Goal: Transaction & Acquisition: Book appointment/travel/reservation

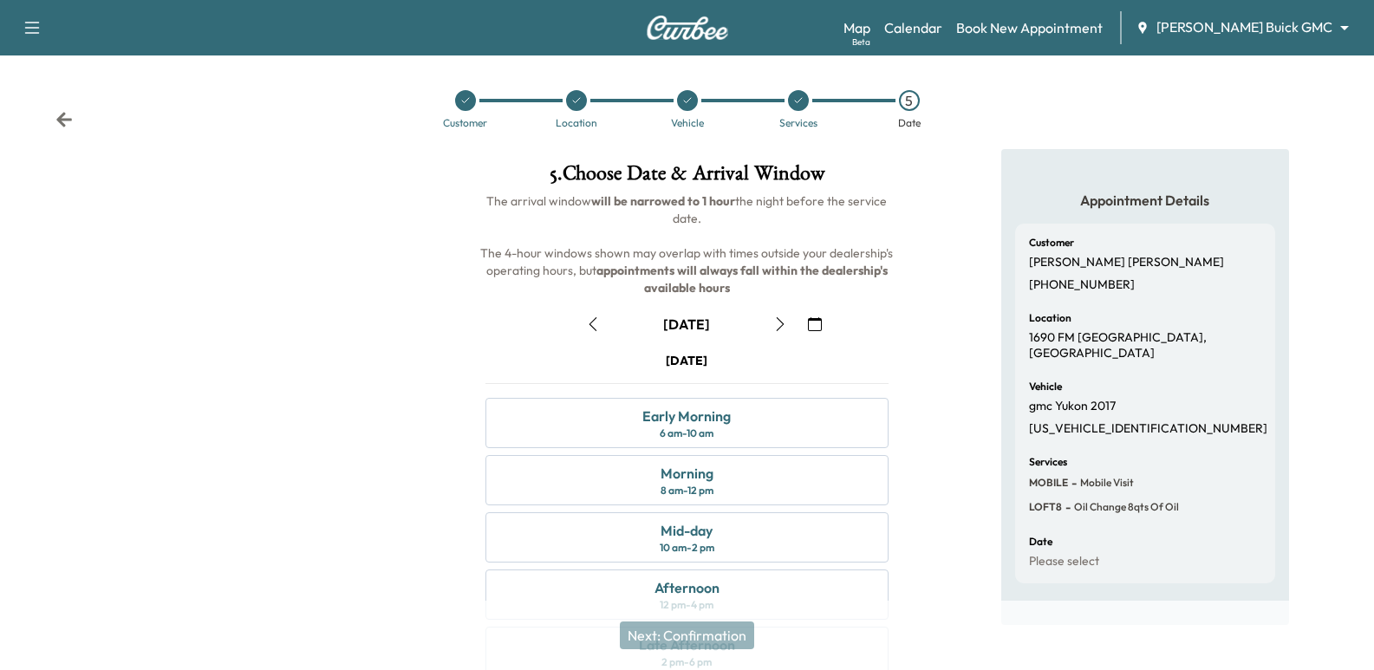
click at [75, 119] on div "Customer Location Vehicle Services 5 Date" at bounding box center [687, 109] width 1374 height 80
click at [62, 119] on icon at bounding box center [64, 119] width 16 height 15
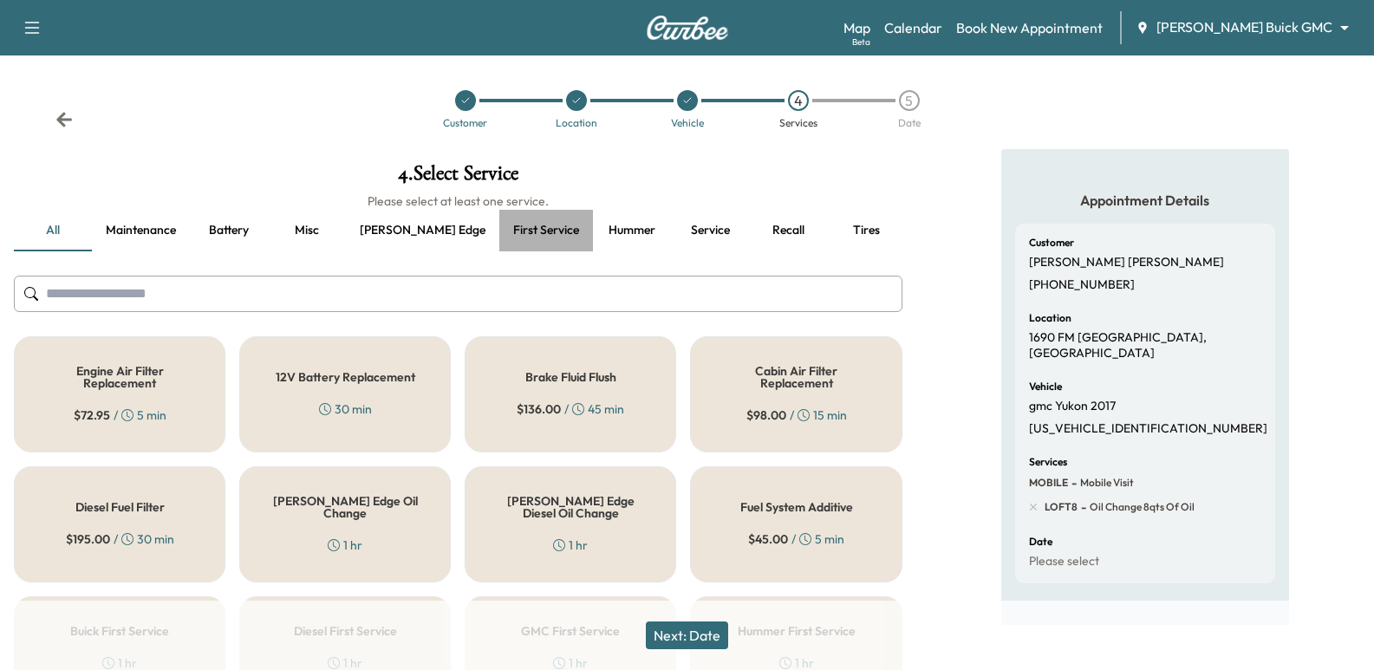
click at [499, 224] on button "First service" at bounding box center [546, 231] width 94 height 42
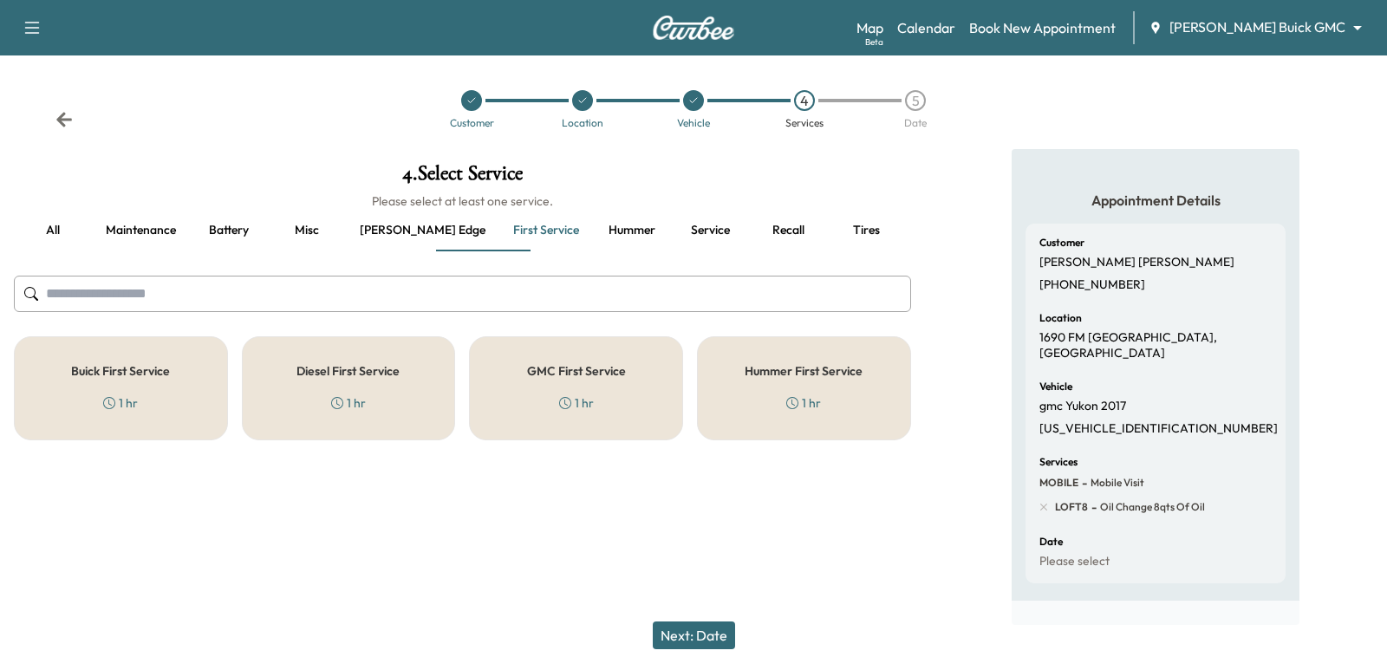
click at [399, 222] on button "[PERSON_NAME] edge" at bounding box center [422, 231] width 153 height 42
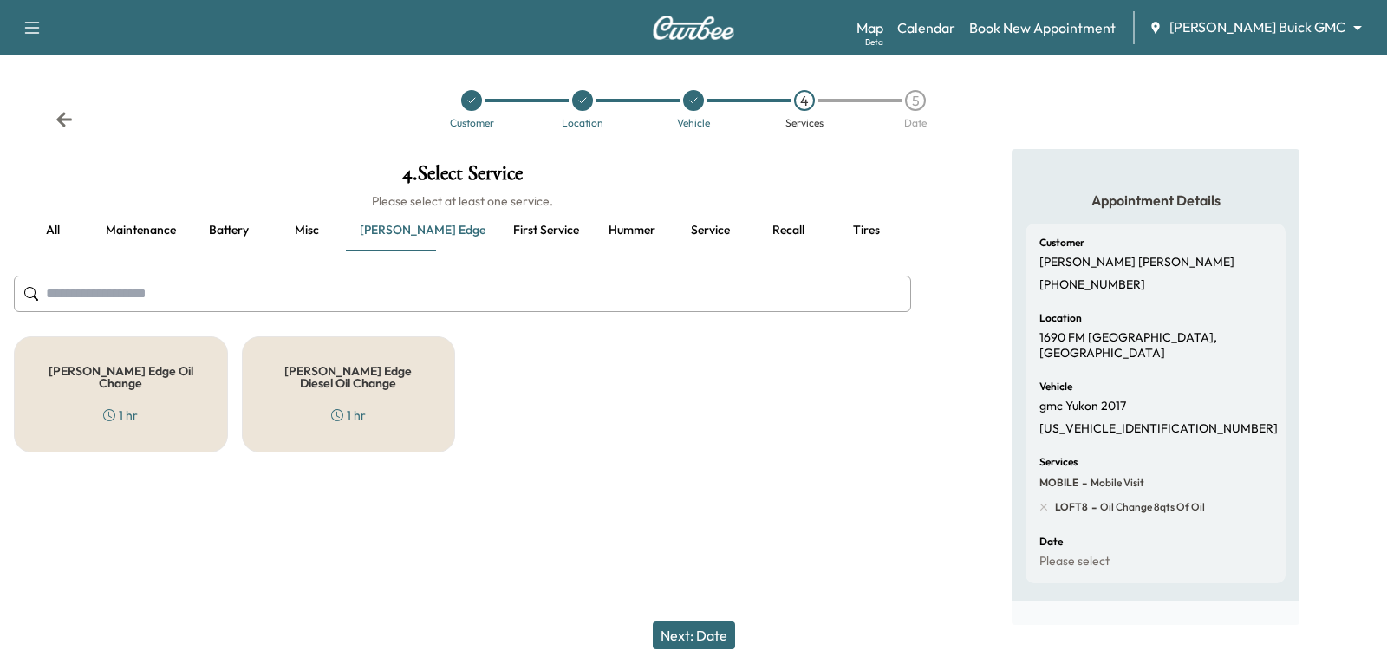
click at [306, 219] on button "Misc" at bounding box center [307, 231] width 78 height 42
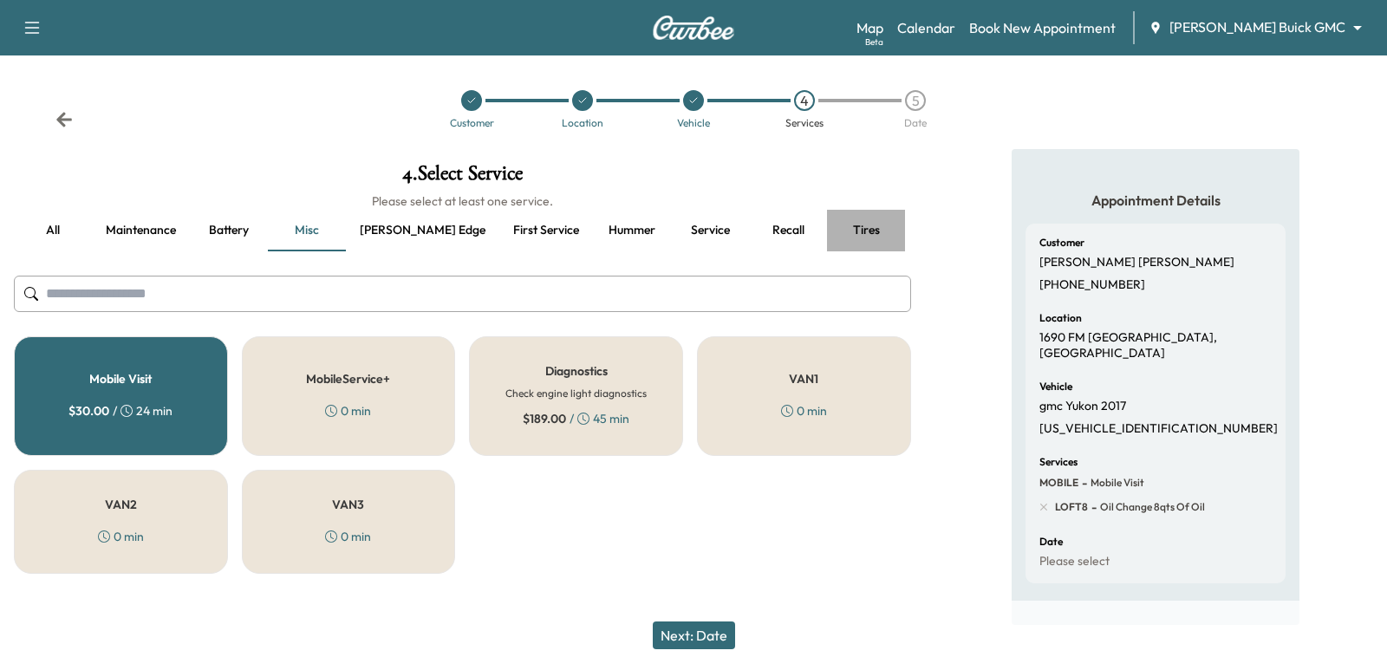
click at [827, 229] on button "Tires" at bounding box center [866, 231] width 78 height 42
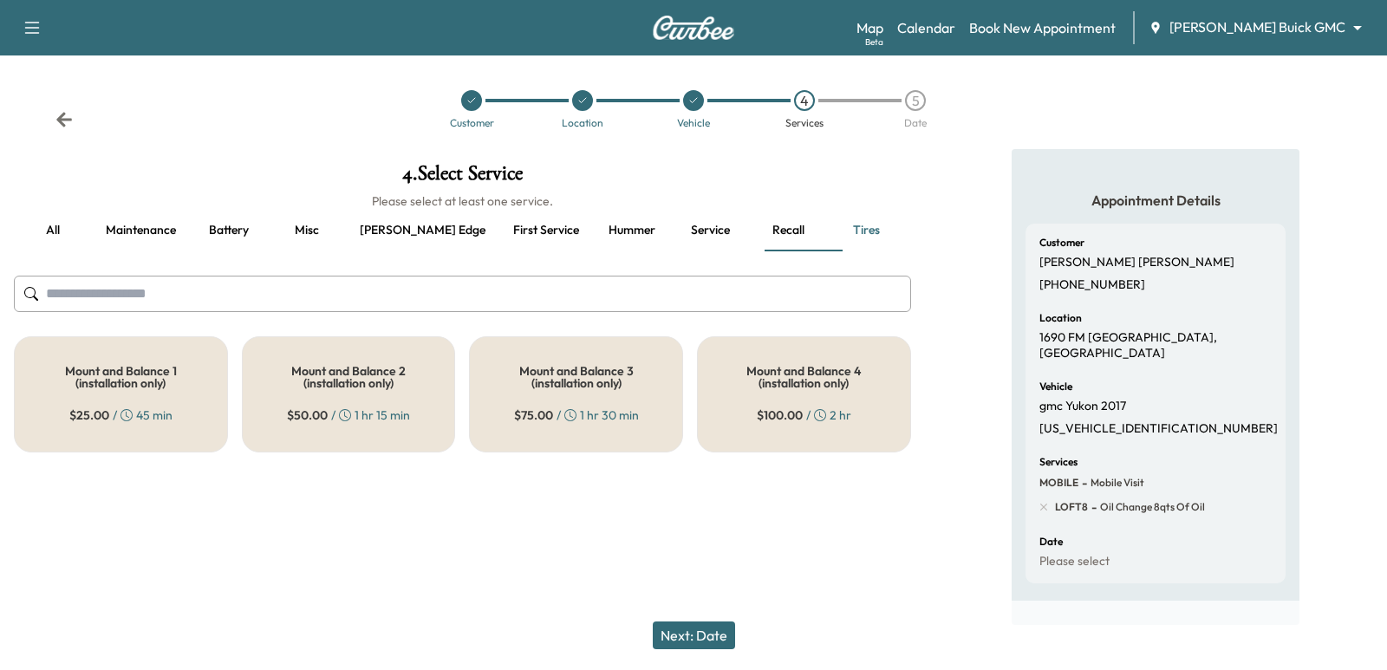
click at [749, 228] on button "Recall" at bounding box center [788, 231] width 78 height 42
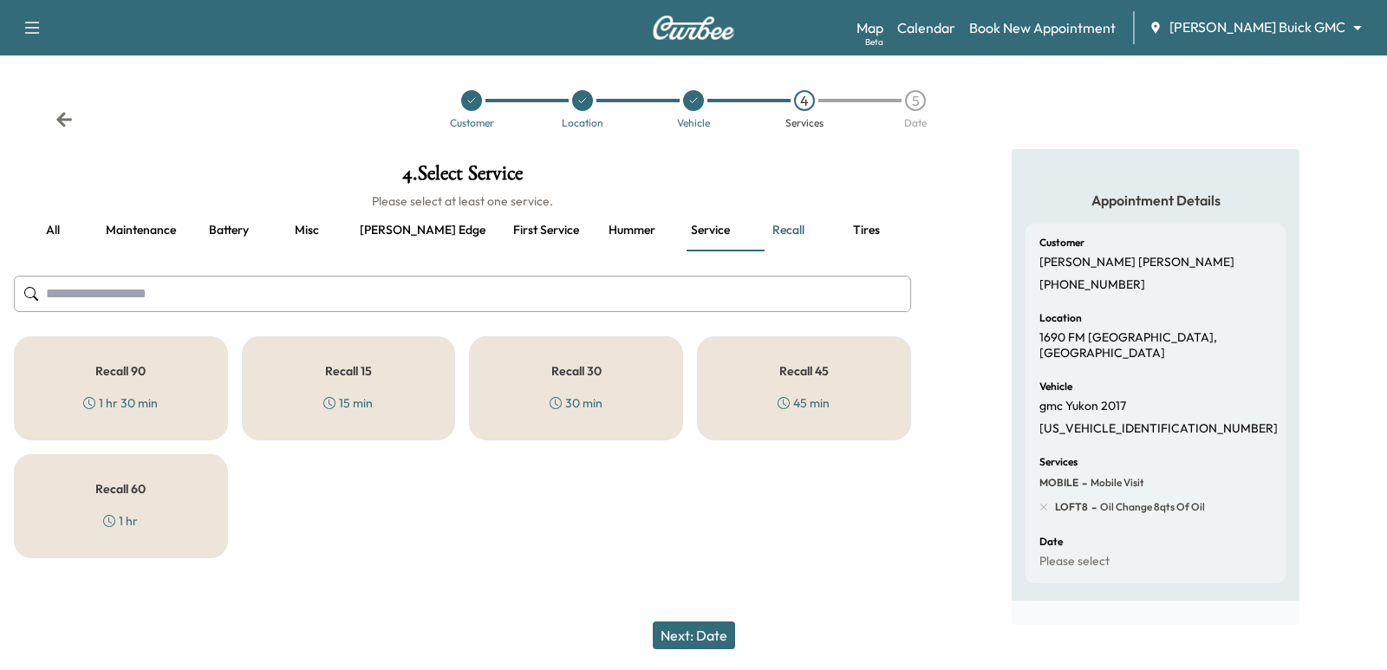
click at [671, 231] on button "Service" at bounding box center [710, 231] width 78 height 42
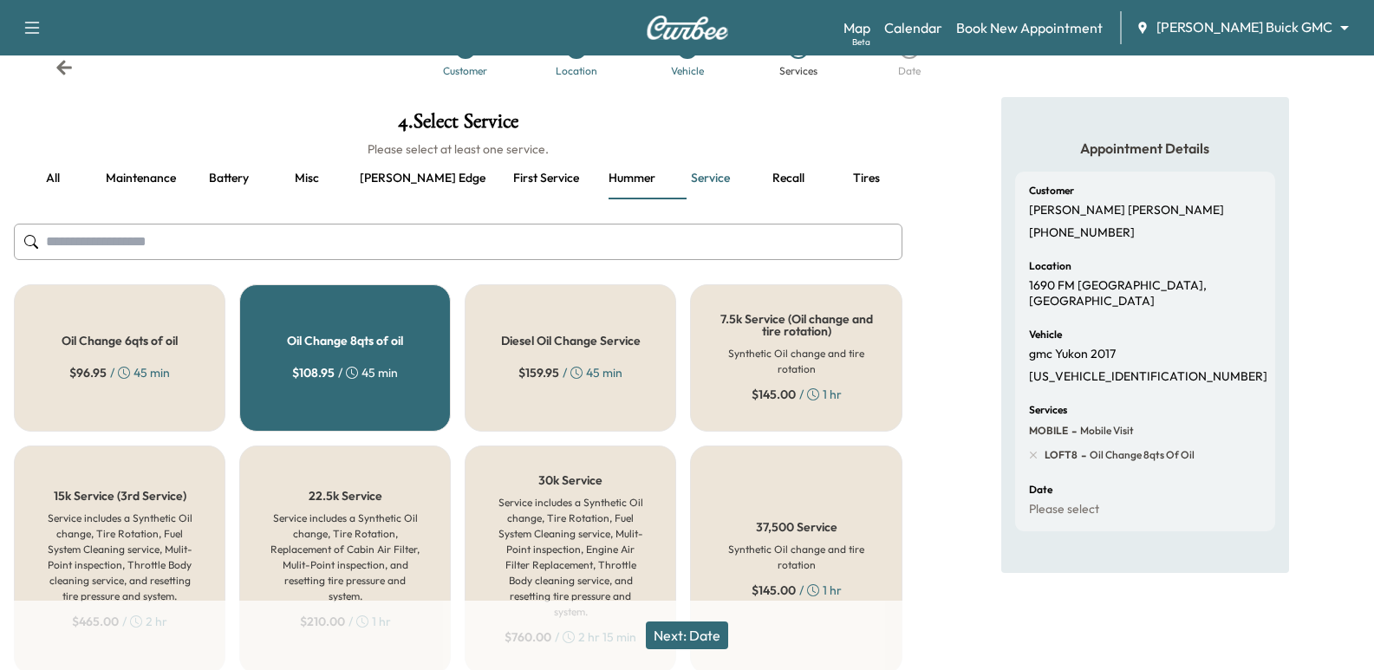
scroll to position [110, 0]
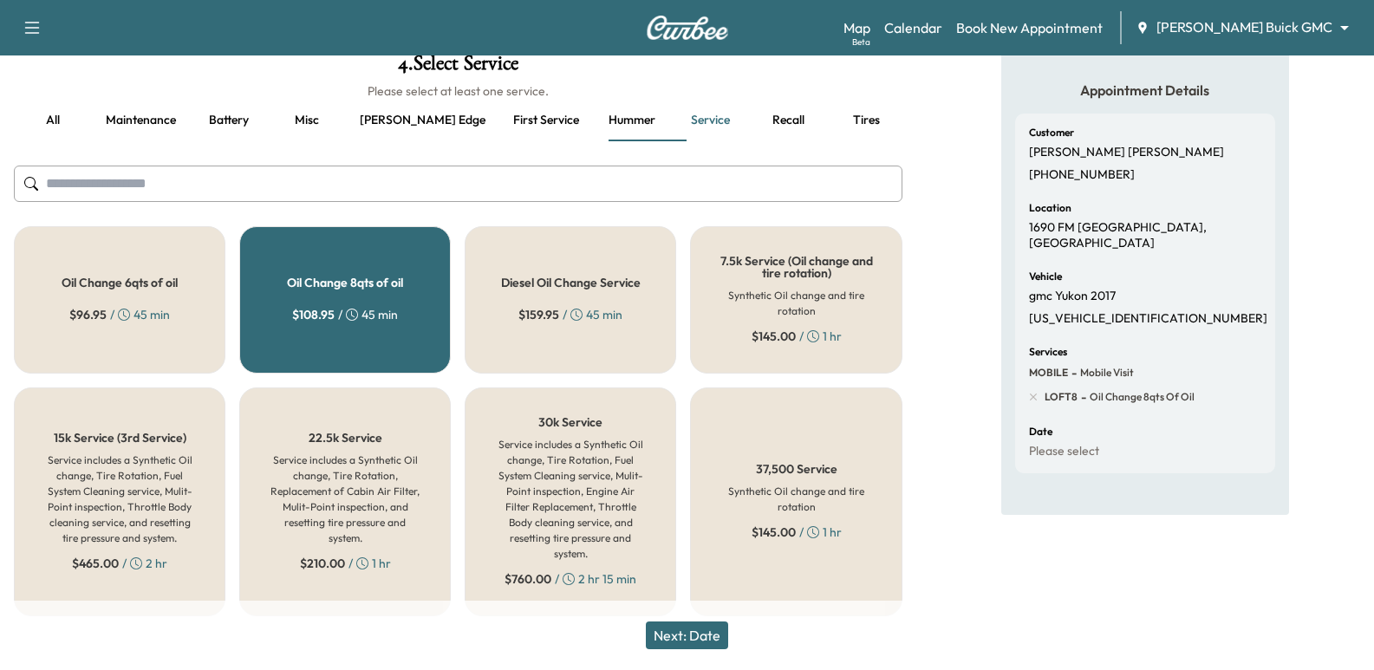
click at [233, 122] on button "Battery" at bounding box center [229, 121] width 78 height 42
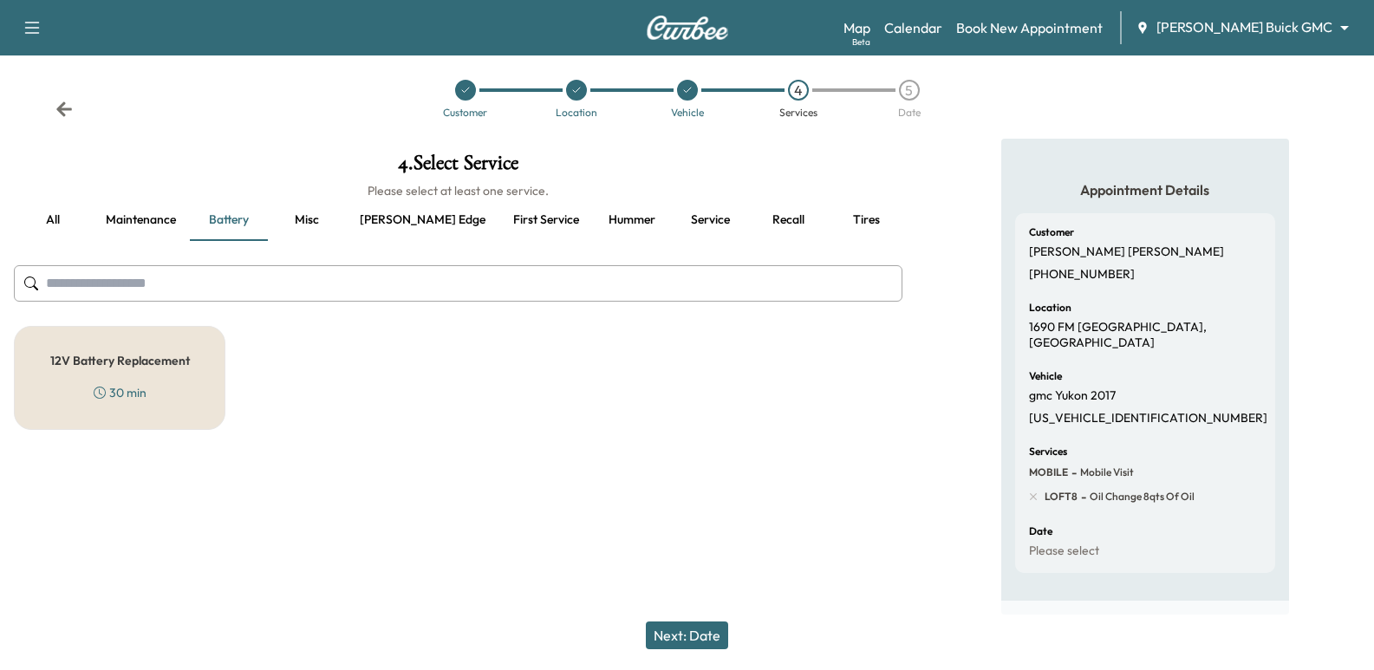
scroll to position [0, 0]
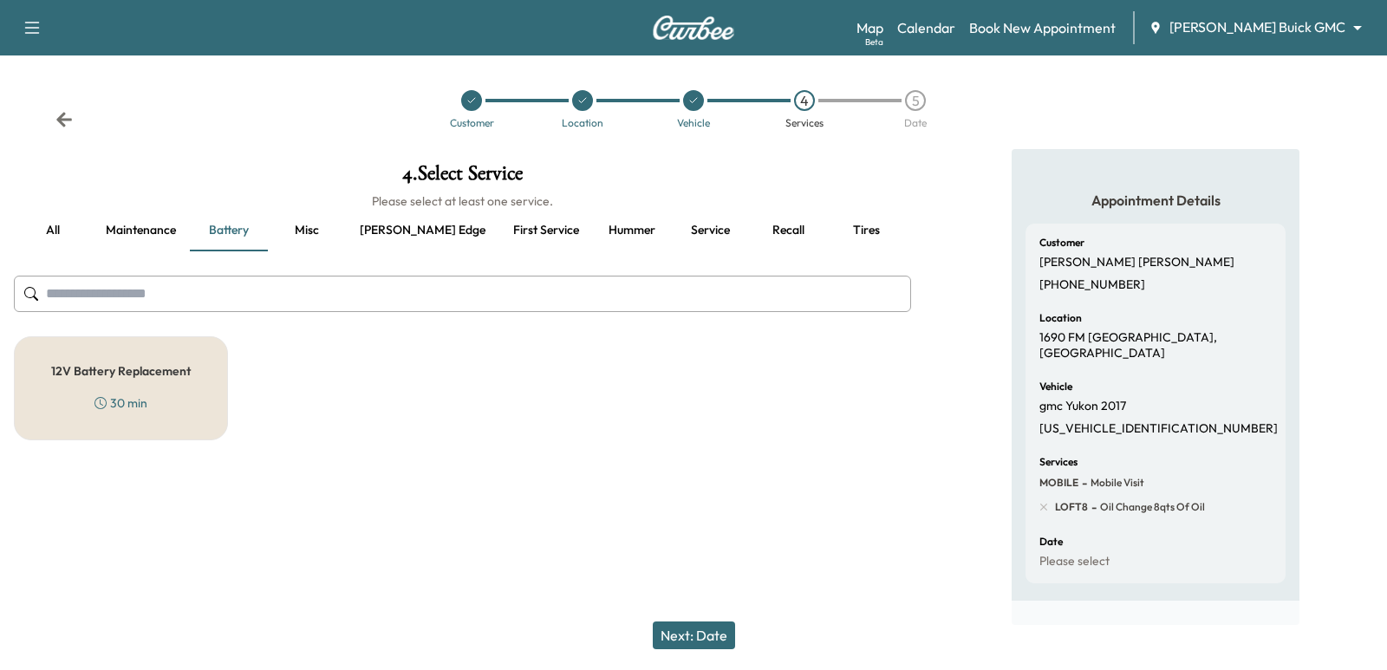
click at [129, 218] on button "Maintenance" at bounding box center [141, 231] width 98 height 42
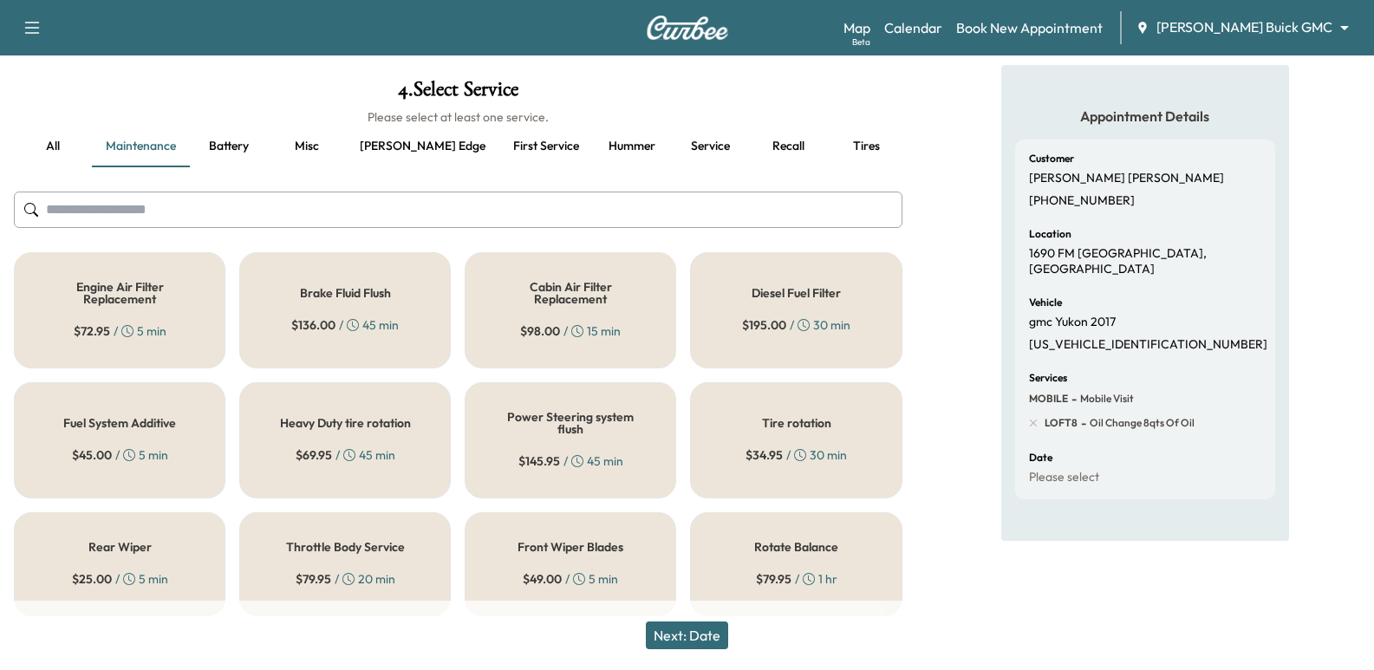
scroll to position [88, 0]
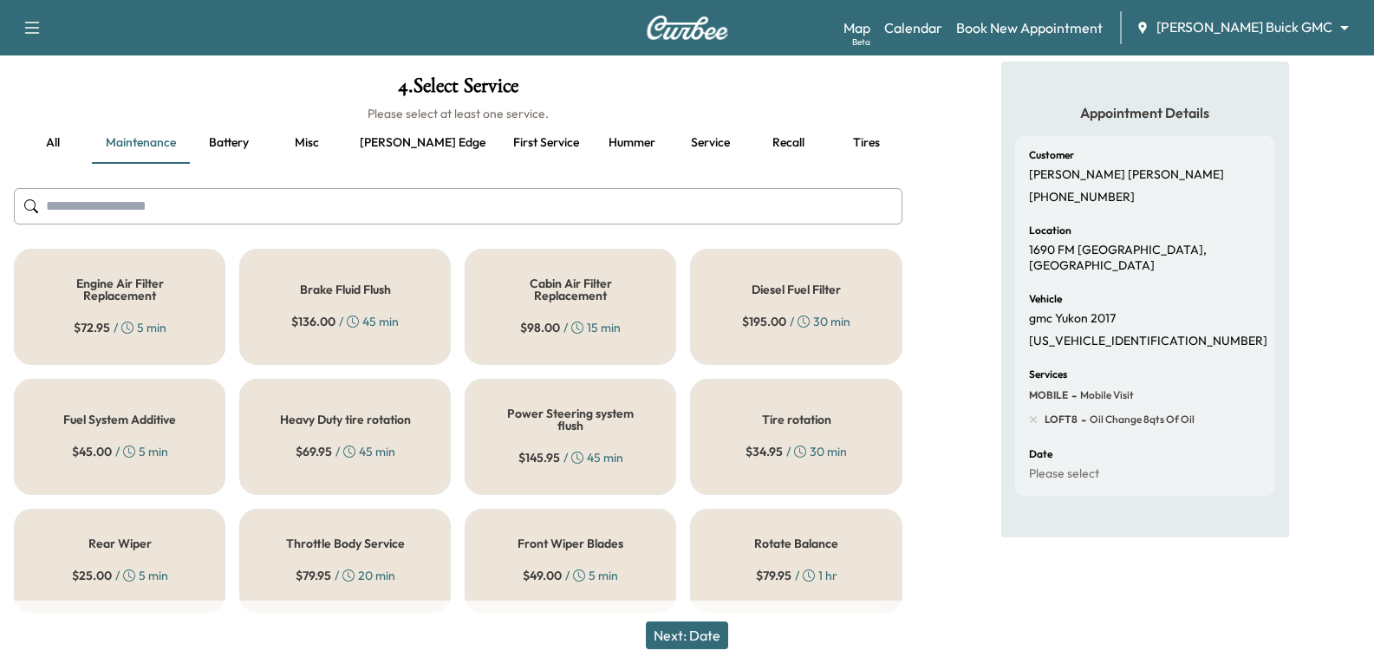
click at [75, 136] on button "all" at bounding box center [53, 143] width 78 height 42
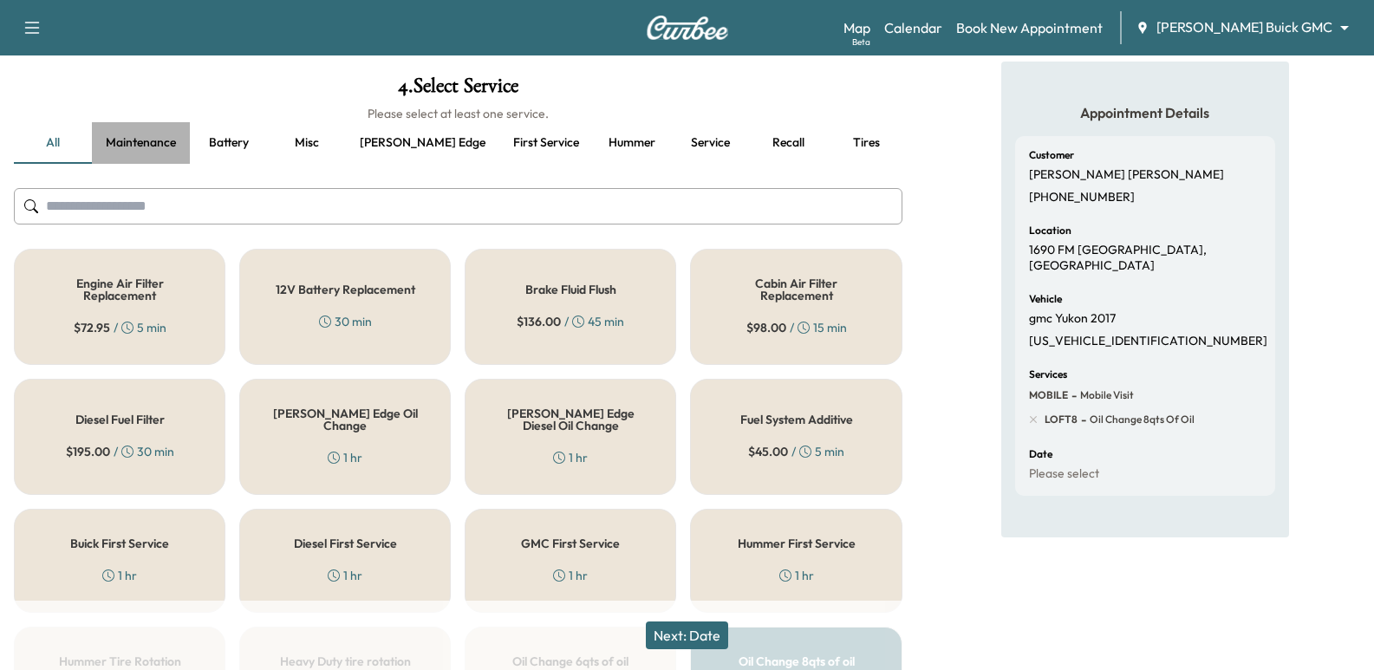
click at [141, 146] on button "Maintenance" at bounding box center [141, 143] width 98 height 42
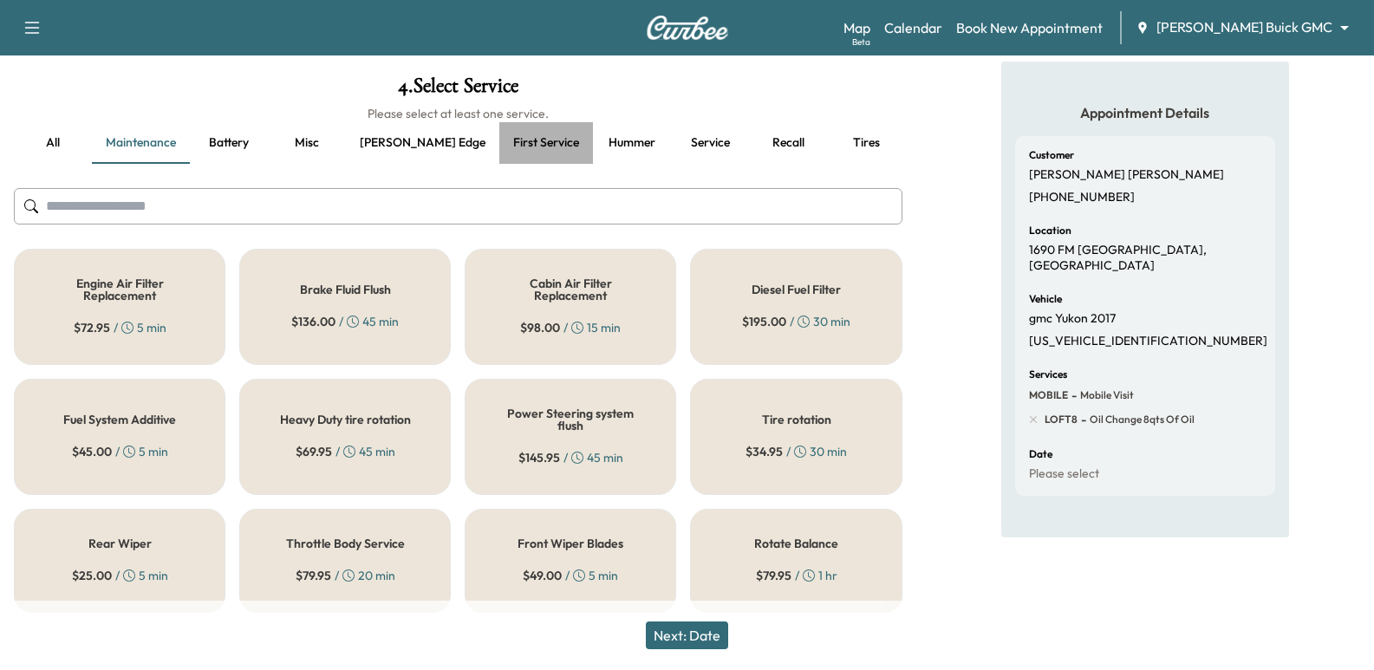
click at [514, 138] on button "First service" at bounding box center [546, 143] width 94 height 42
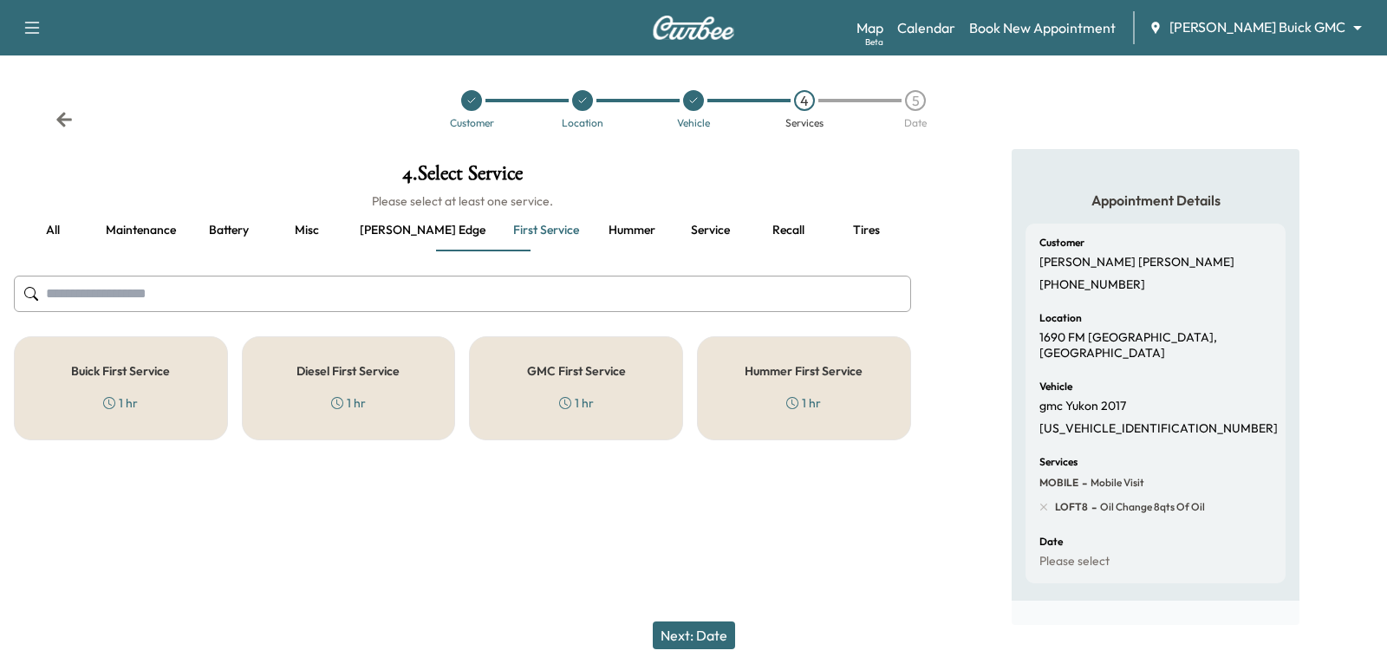
click at [671, 232] on button "Service" at bounding box center [710, 231] width 78 height 42
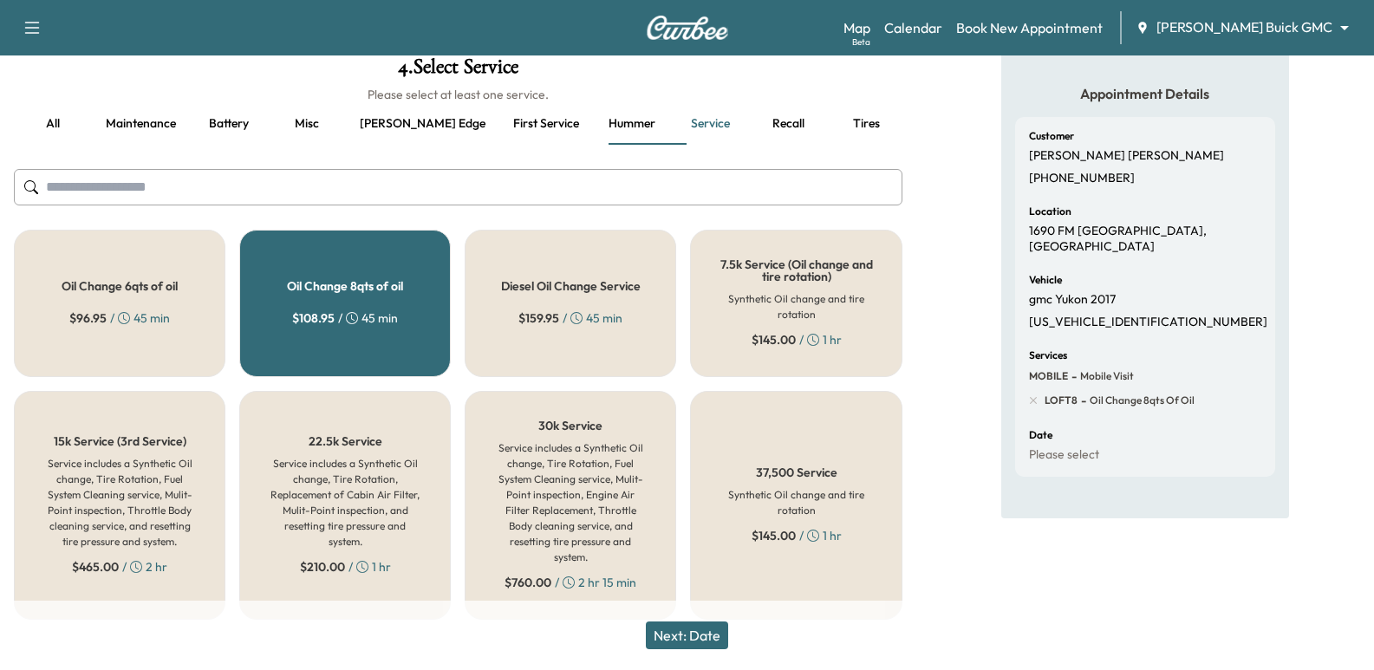
scroll to position [110, 0]
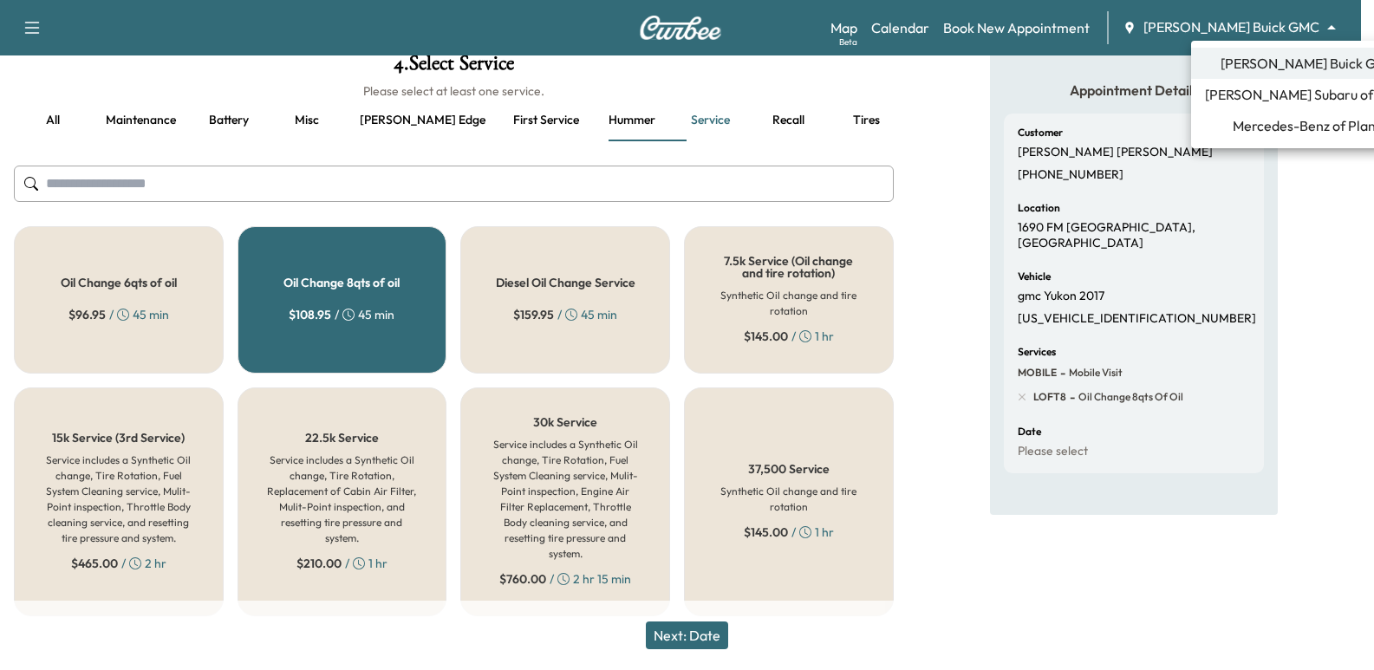
click at [1242, 20] on body "Support Log Out Map Beta Calendar Book New Appointment [PERSON_NAME] Buick GMC …" at bounding box center [687, 225] width 1374 height 670
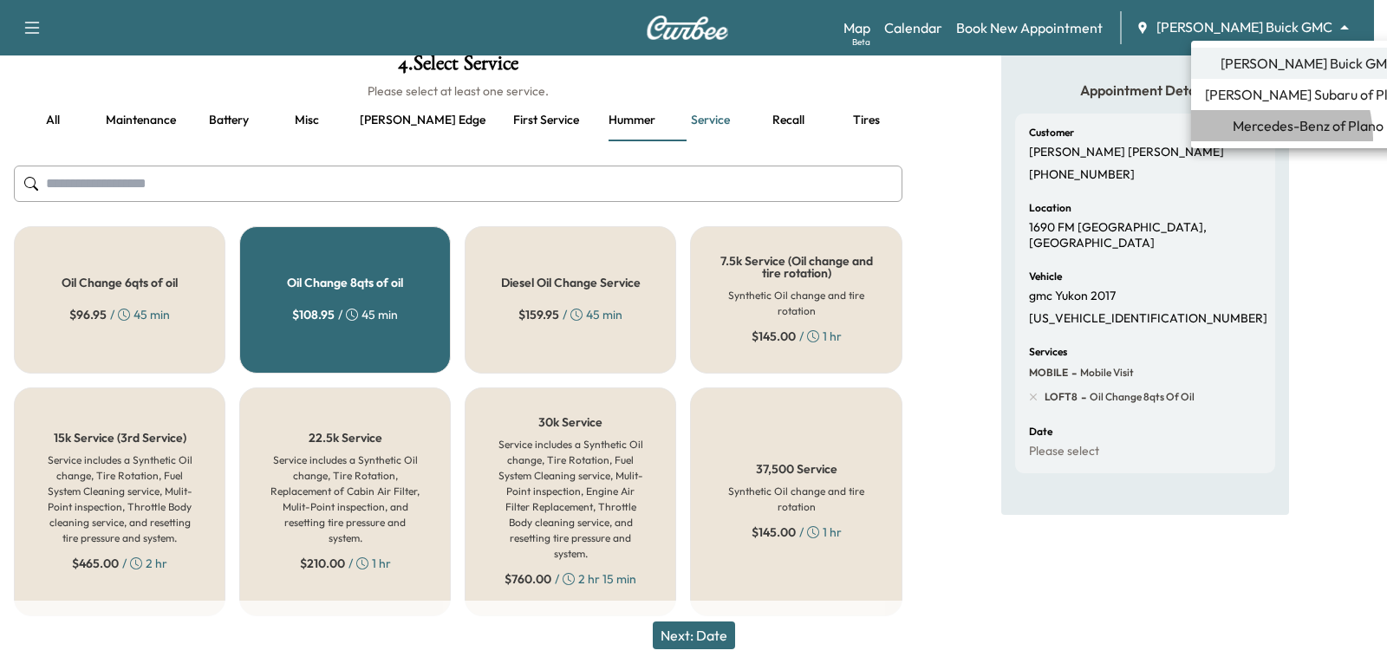
click at [1252, 138] on li "Mercedes-Benz of Plano" at bounding box center [1308, 125] width 234 height 31
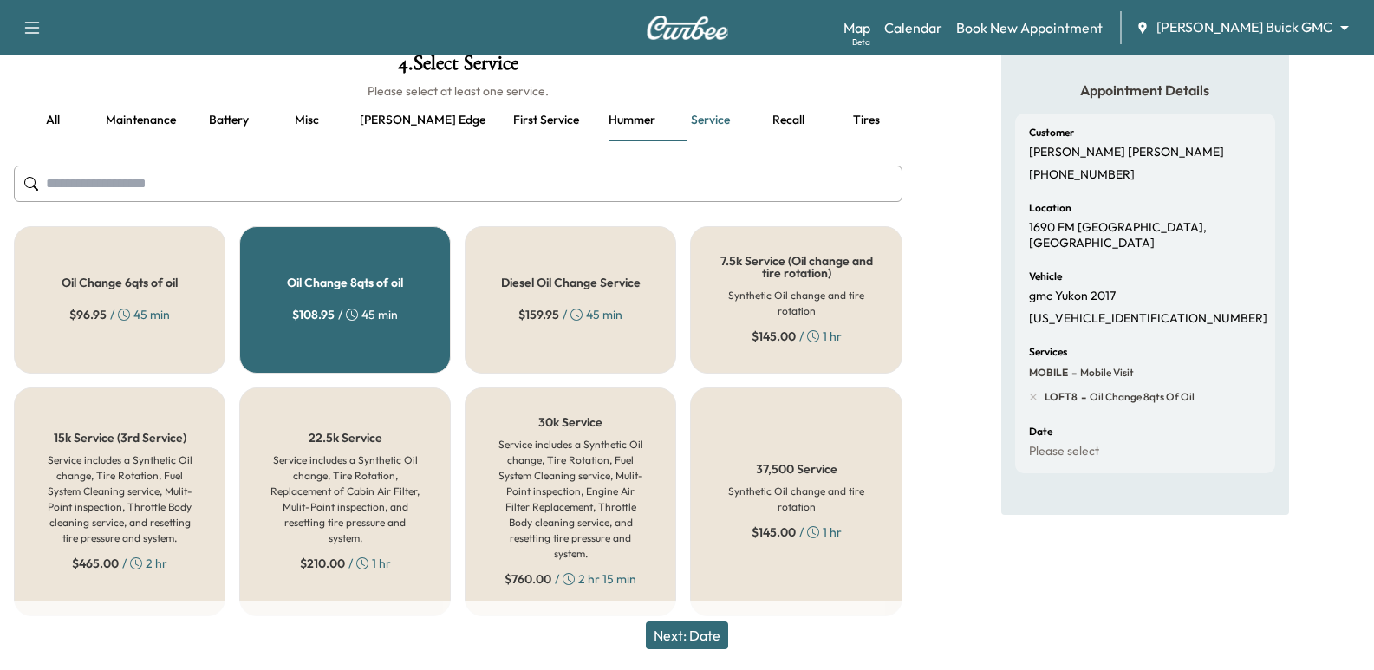
scroll to position [0, 0]
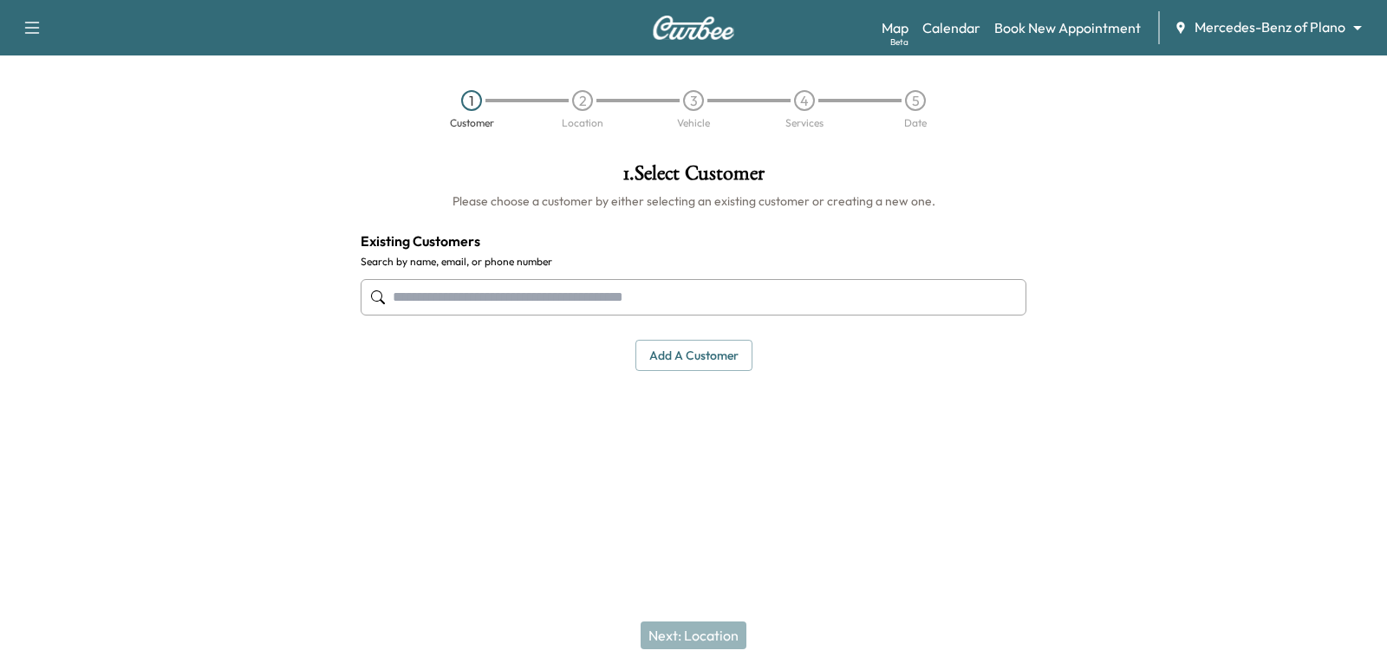
click at [520, 303] on input "text" at bounding box center [694, 297] width 666 height 36
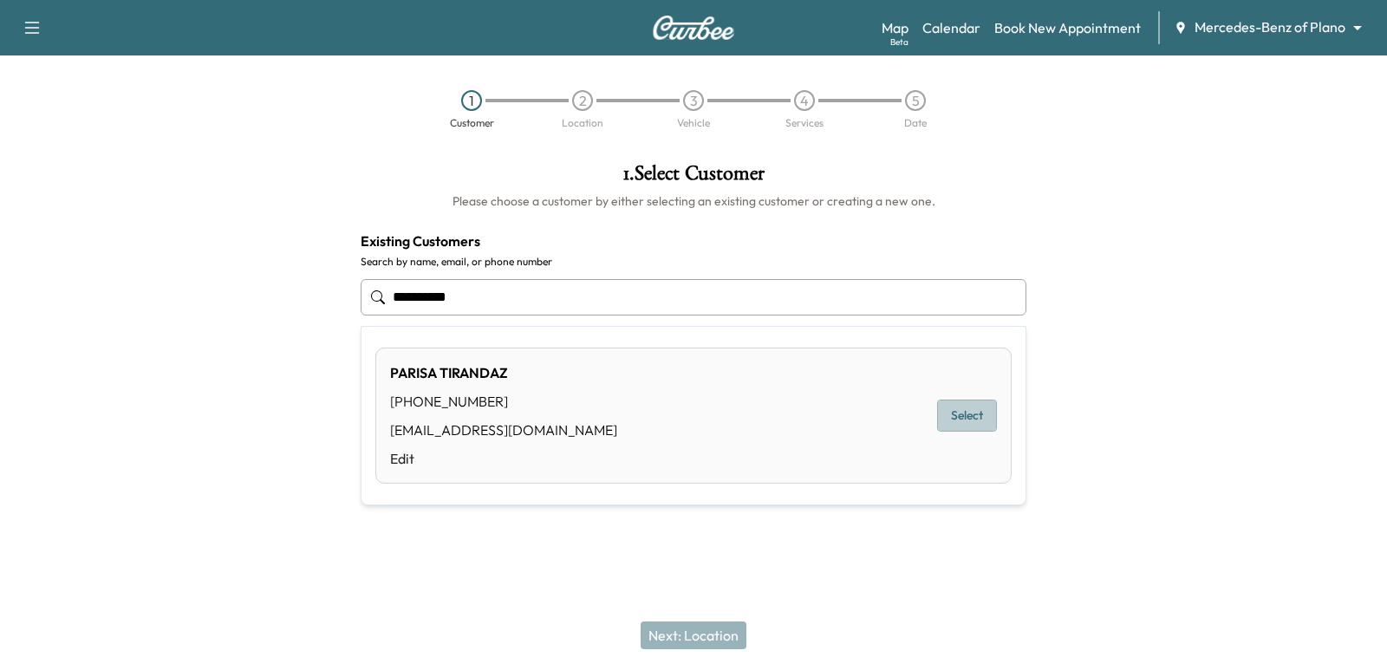
click at [993, 407] on button "Select" at bounding box center [967, 416] width 60 height 32
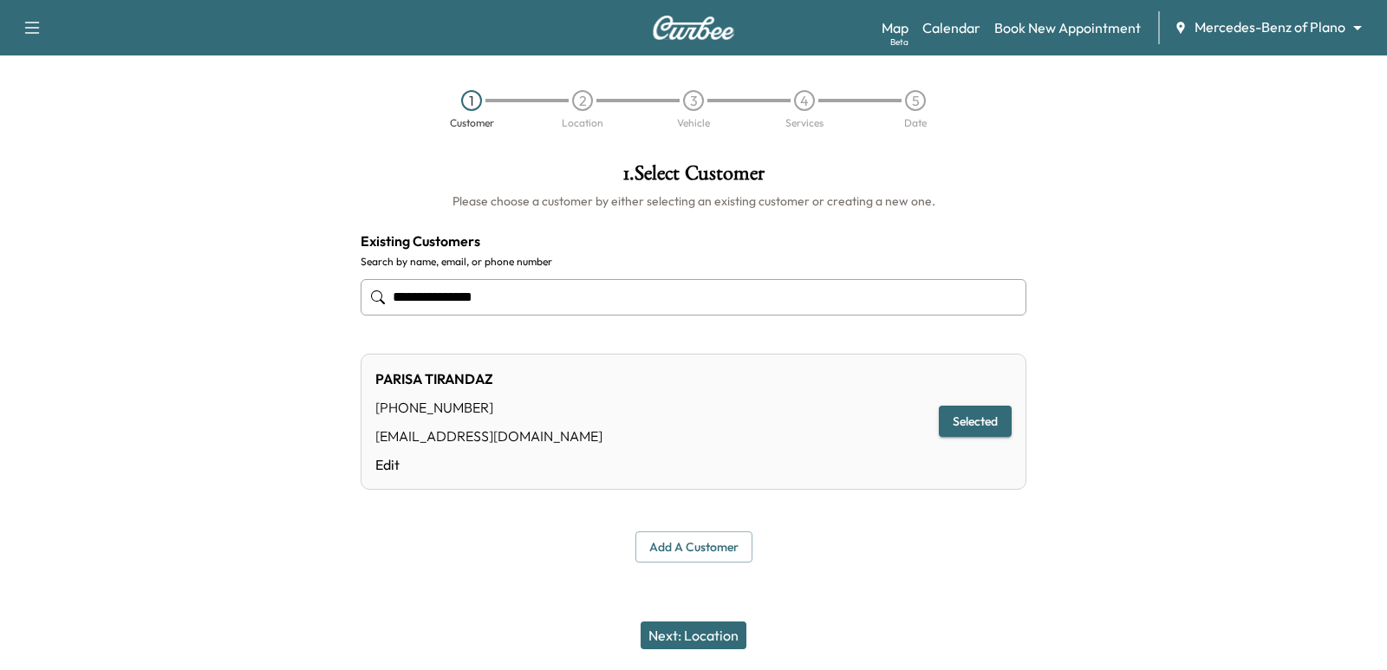
type input "**********"
click at [690, 632] on button "Next: Location" at bounding box center [694, 635] width 106 height 28
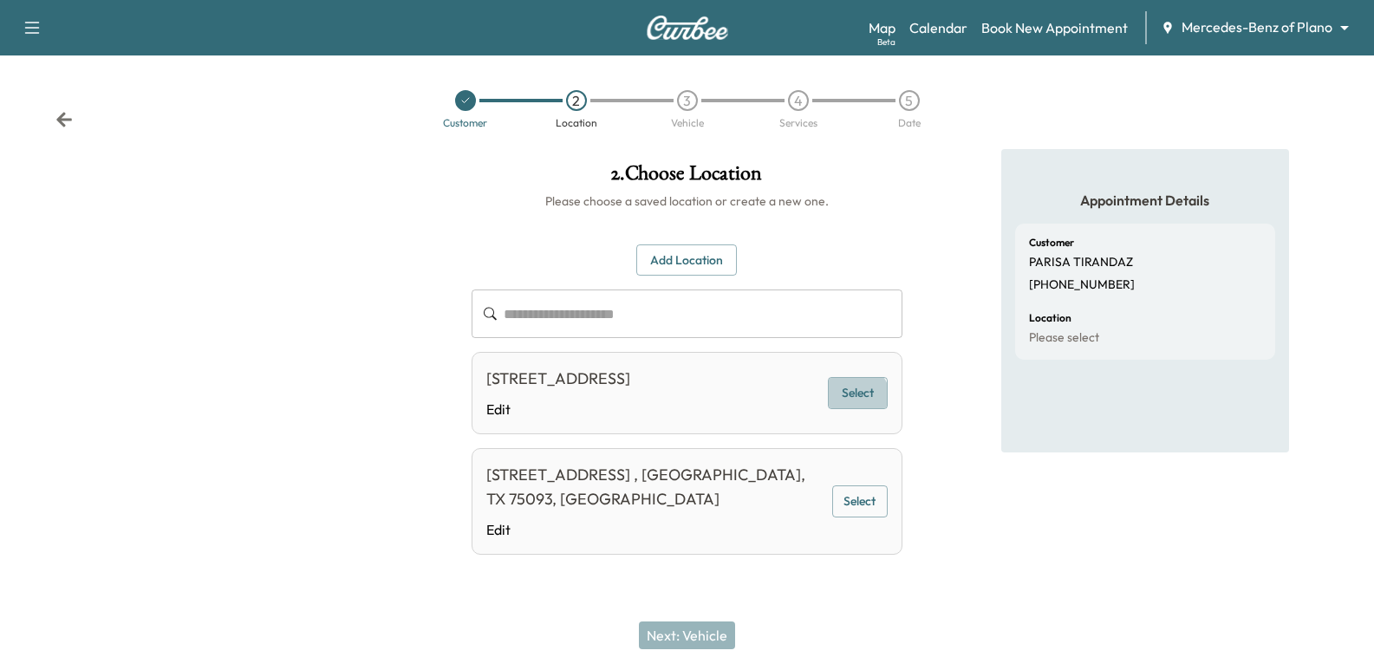
click at [847, 409] on button "Select" at bounding box center [858, 393] width 60 height 32
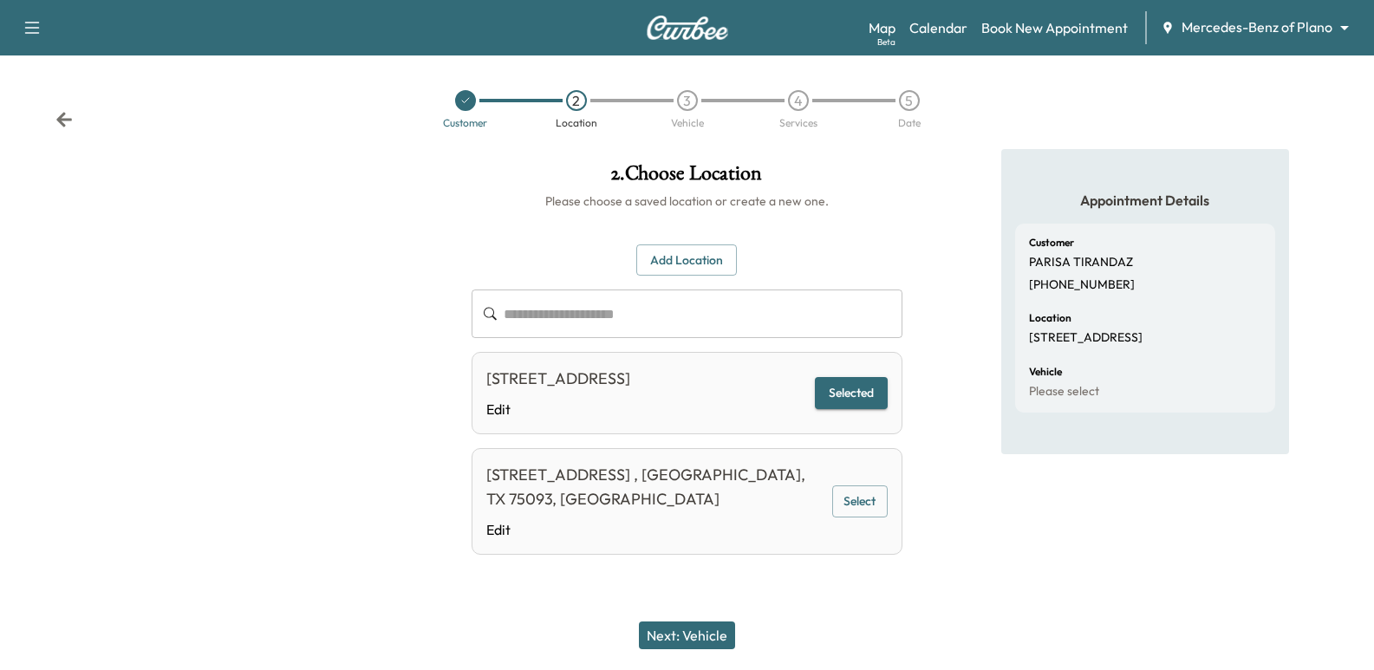
click at [705, 624] on button "Next: Vehicle" at bounding box center [687, 635] width 96 height 28
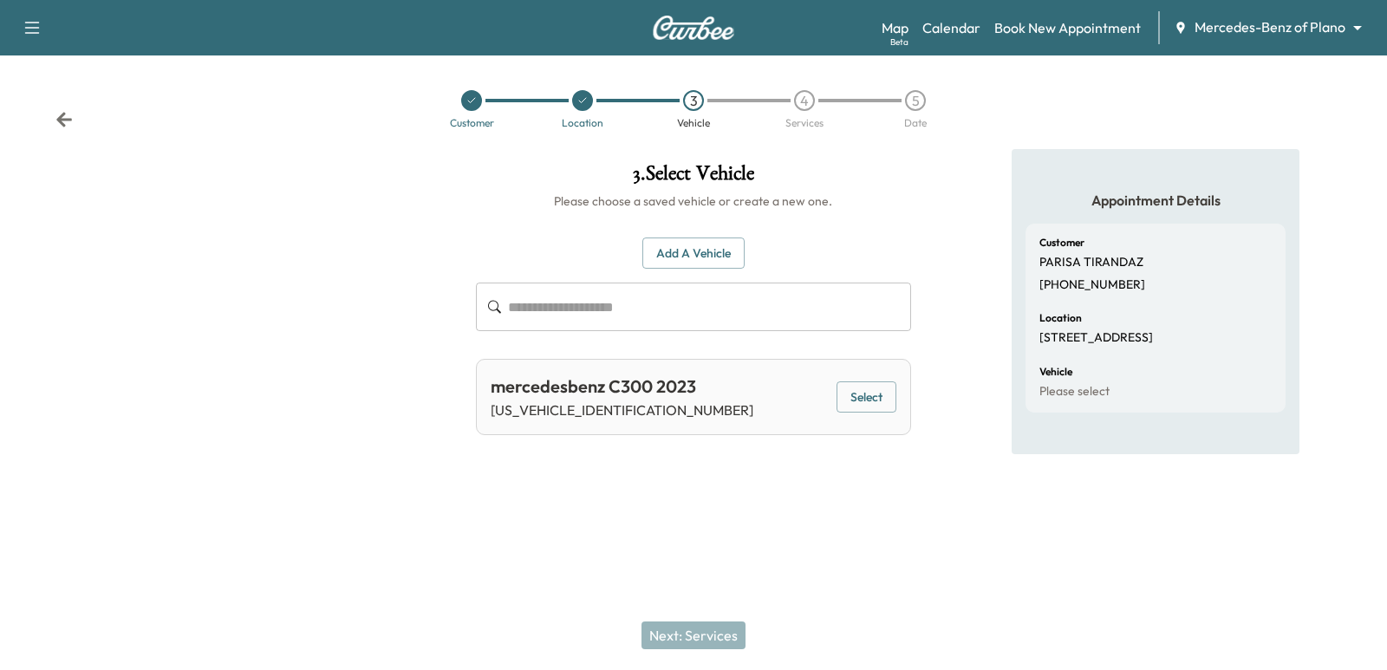
click at [875, 400] on button "Select" at bounding box center [866, 397] width 60 height 32
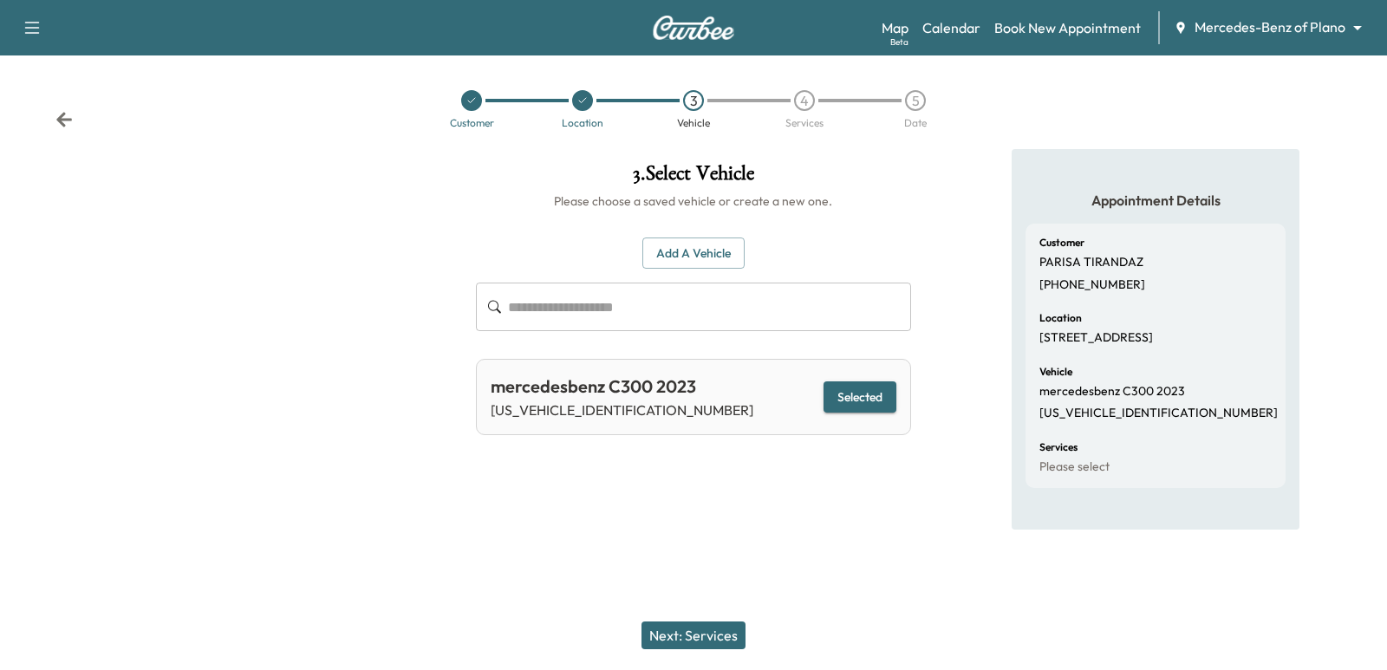
click at [671, 636] on button "Next: Services" at bounding box center [693, 635] width 104 height 28
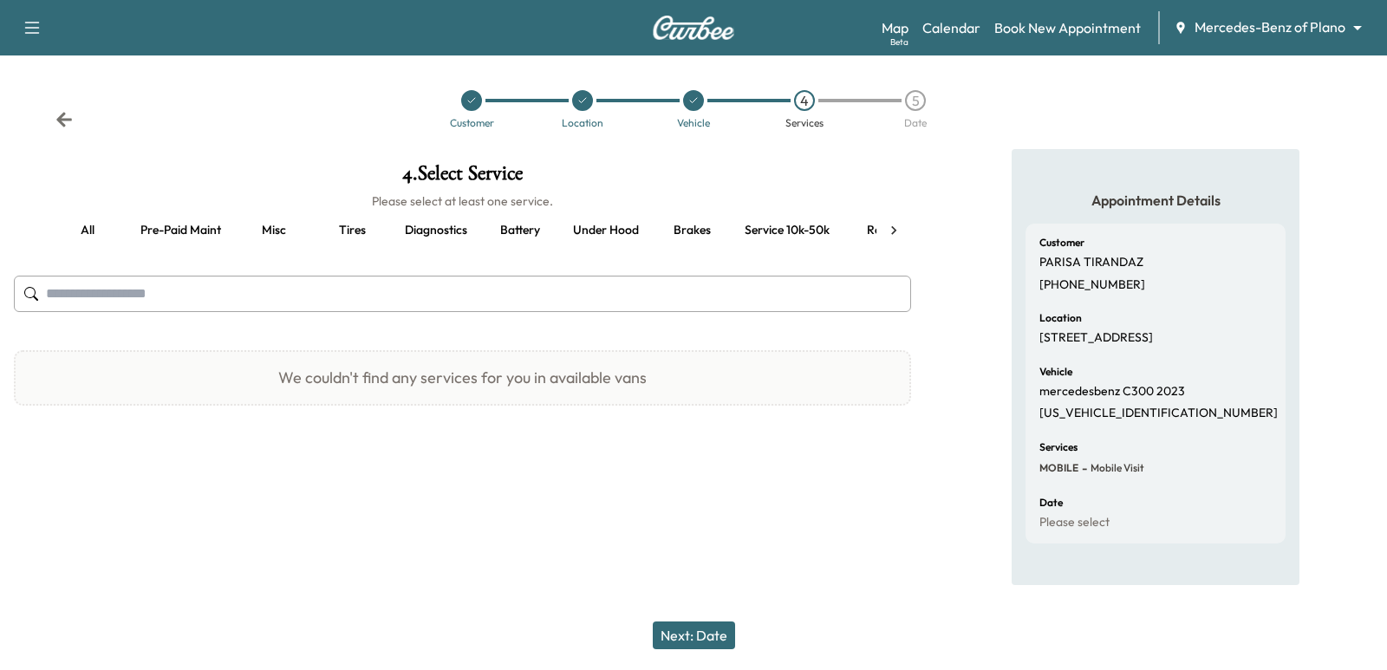
click at [236, 213] on button "Misc" at bounding box center [274, 231] width 78 height 42
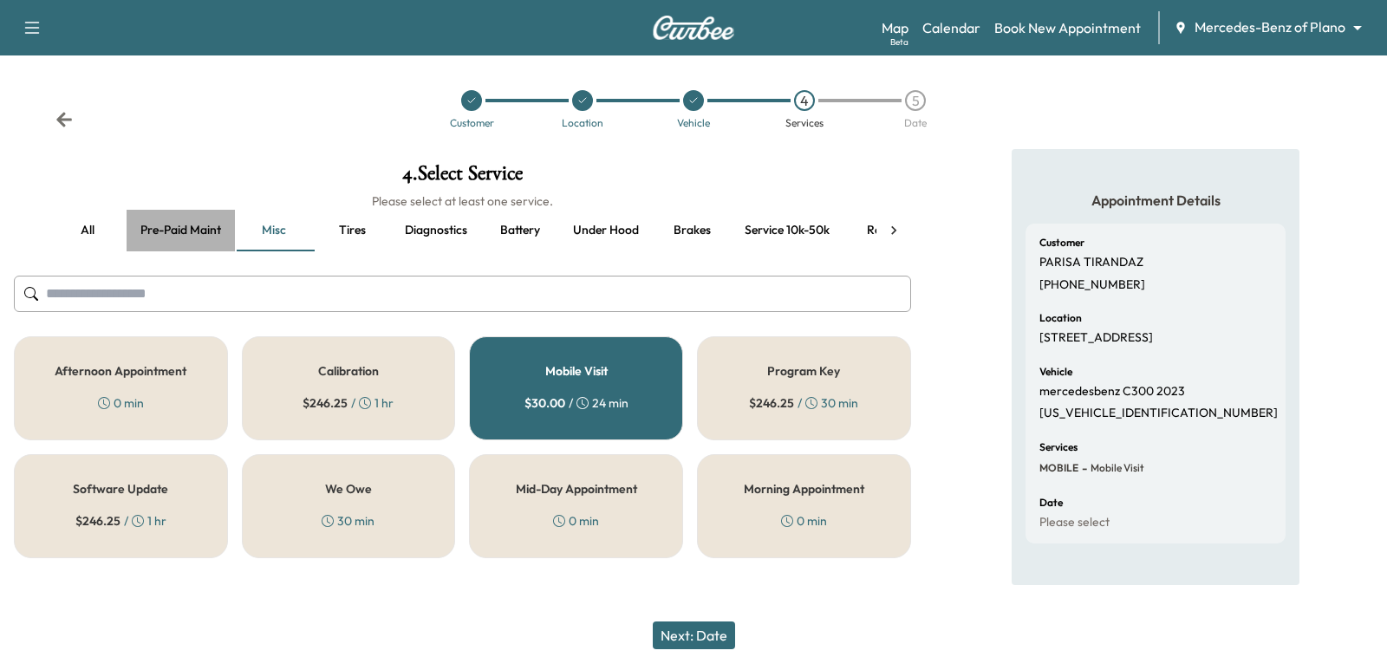
click at [199, 230] on button "Pre-paid maint" at bounding box center [181, 231] width 108 height 42
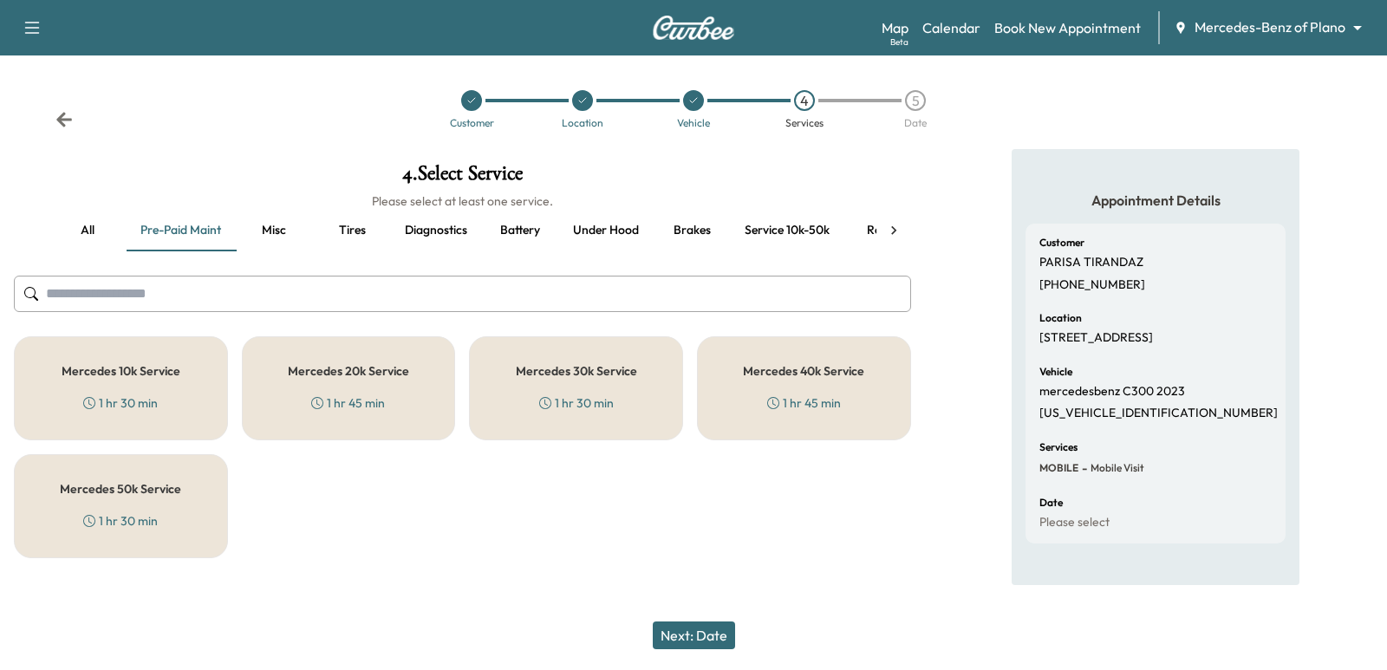
click at [413, 393] on div "Mercedes 20k Service 1 hr 45 min" at bounding box center [349, 388] width 214 height 104
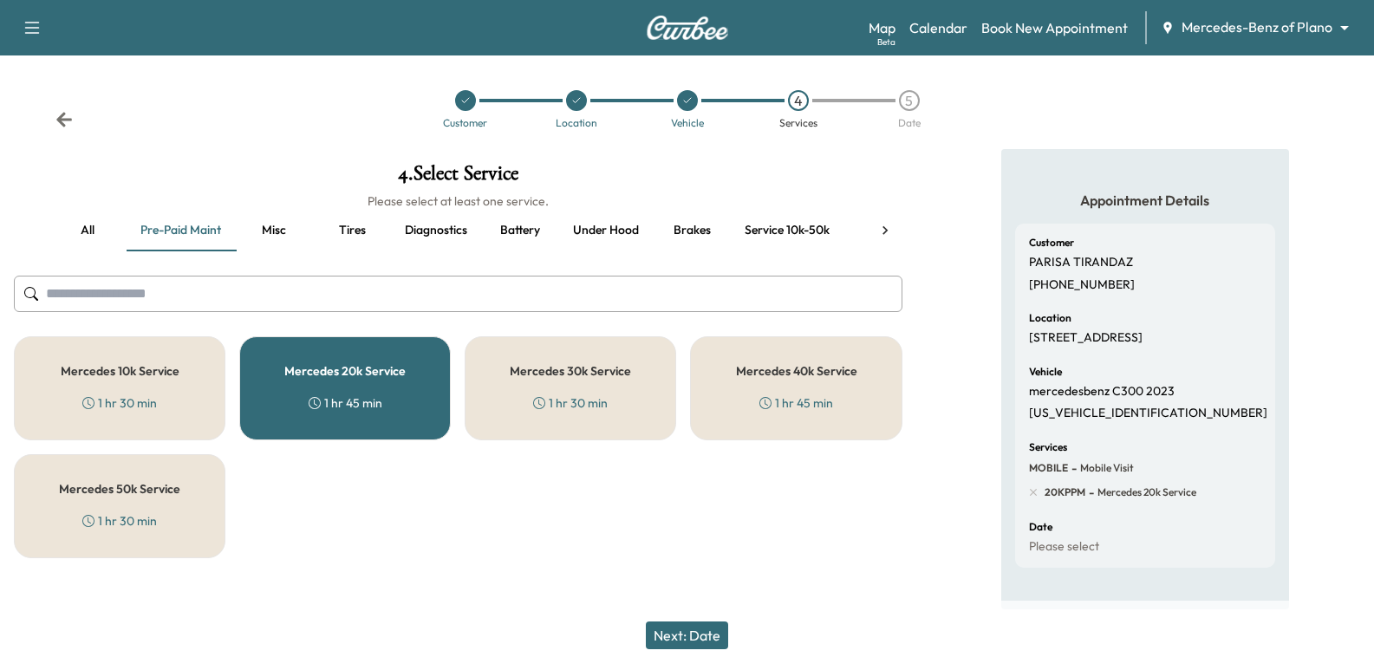
click at [706, 647] on button "Next: Date" at bounding box center [687, 635] width 82 height 28
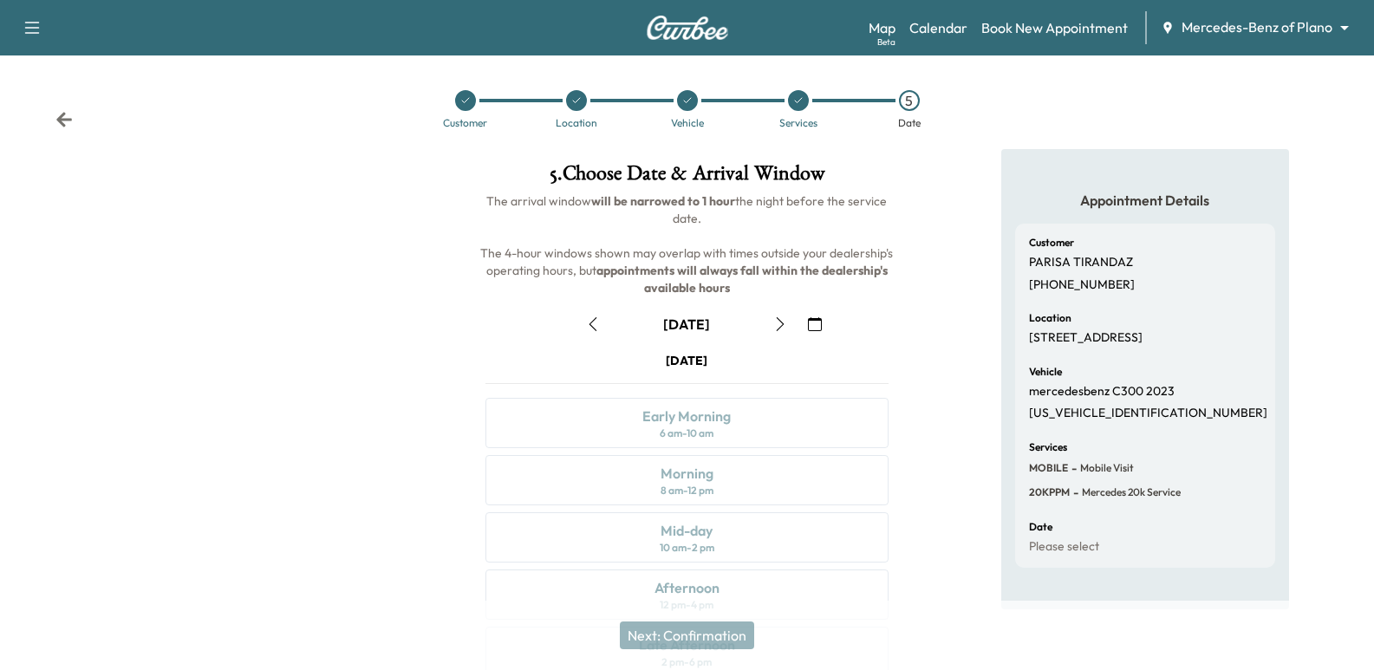
click at [777, 327] on icon "button" at bounding box center [780, 324] width 14 height 14
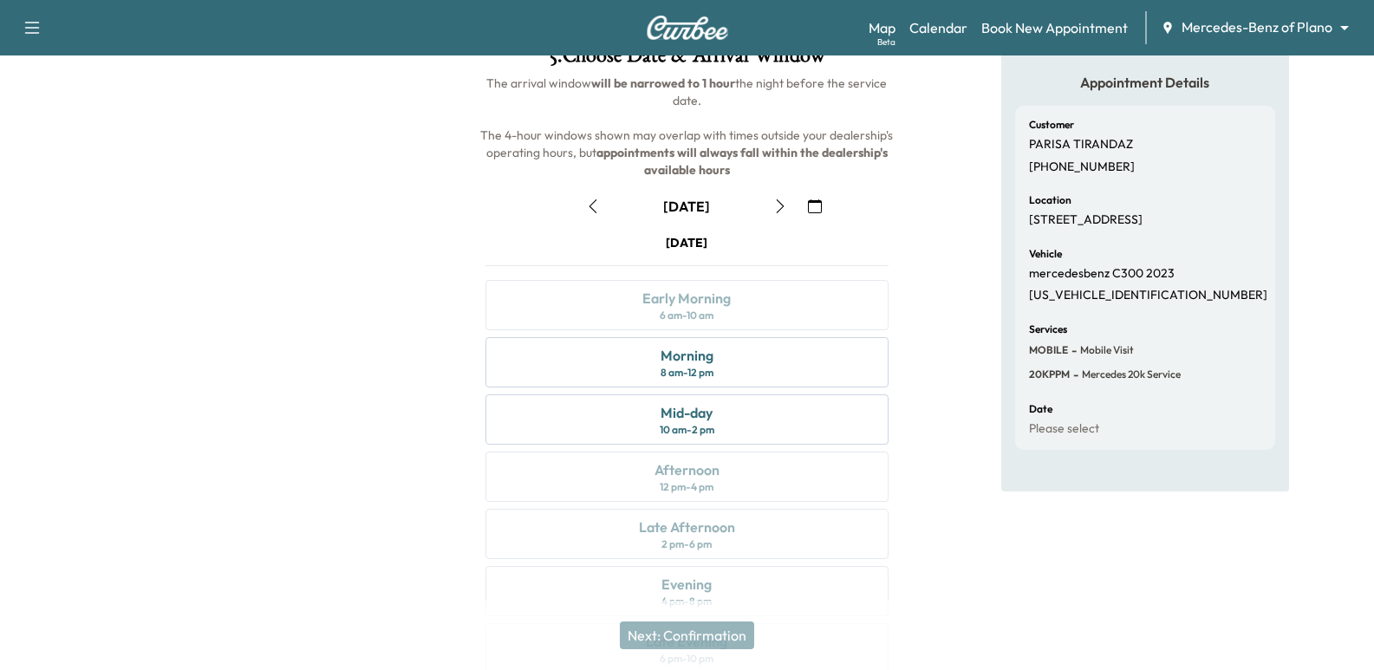
scroll to position [87, 0]
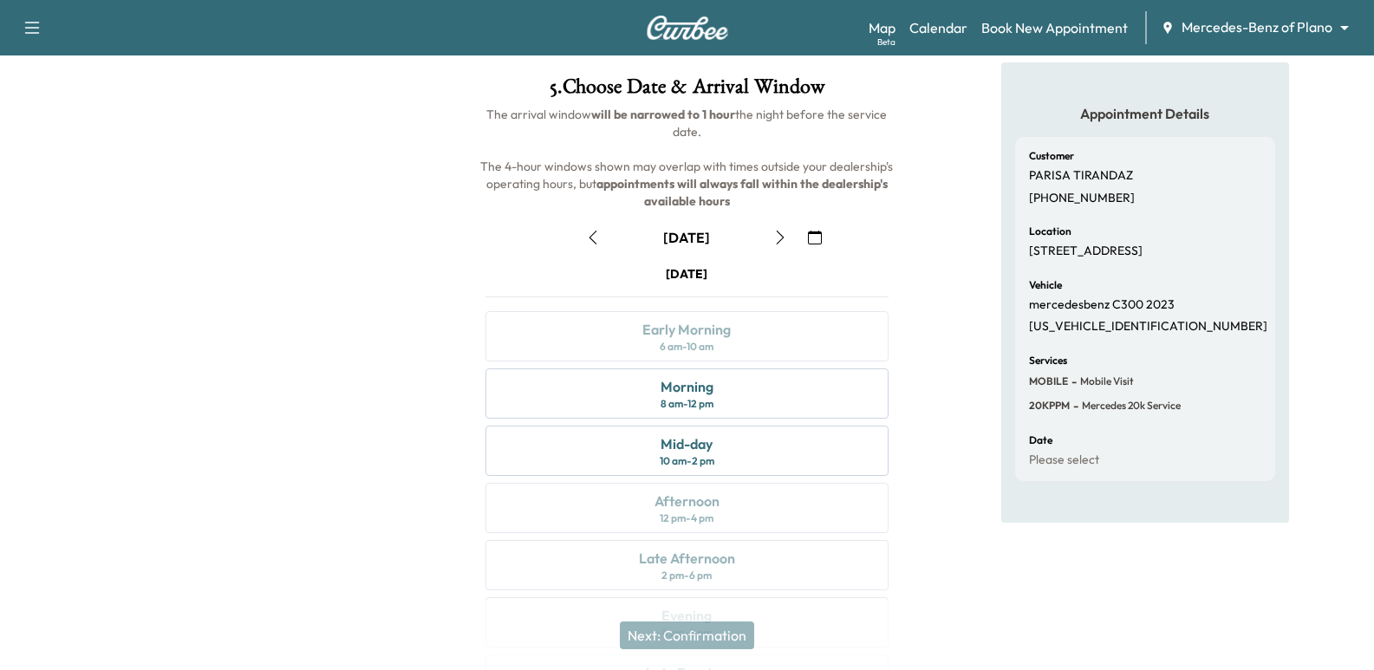
click at [781, 242] on icon "button" at bounding box center [780, 238] width 14 height 14
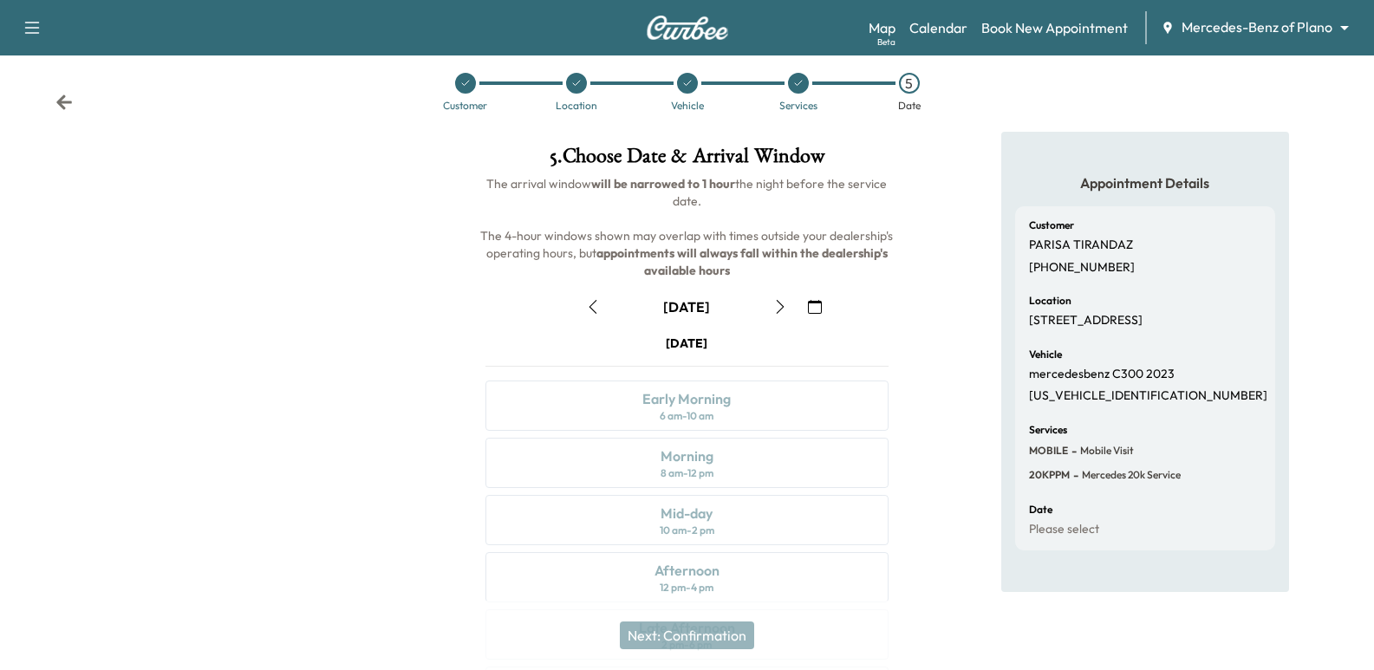
scroll to position [0, 0]
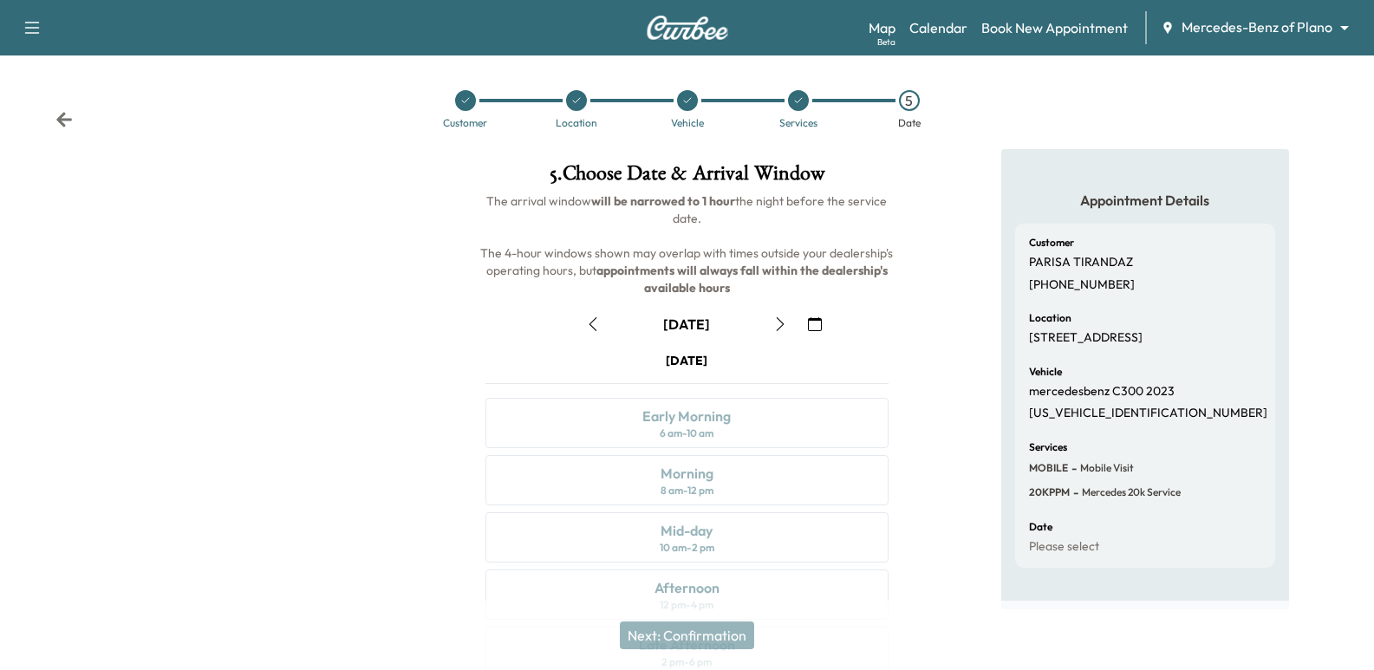
click at [777, 320] on icon "button" at bounding box center [780, 324] width 14 height 14
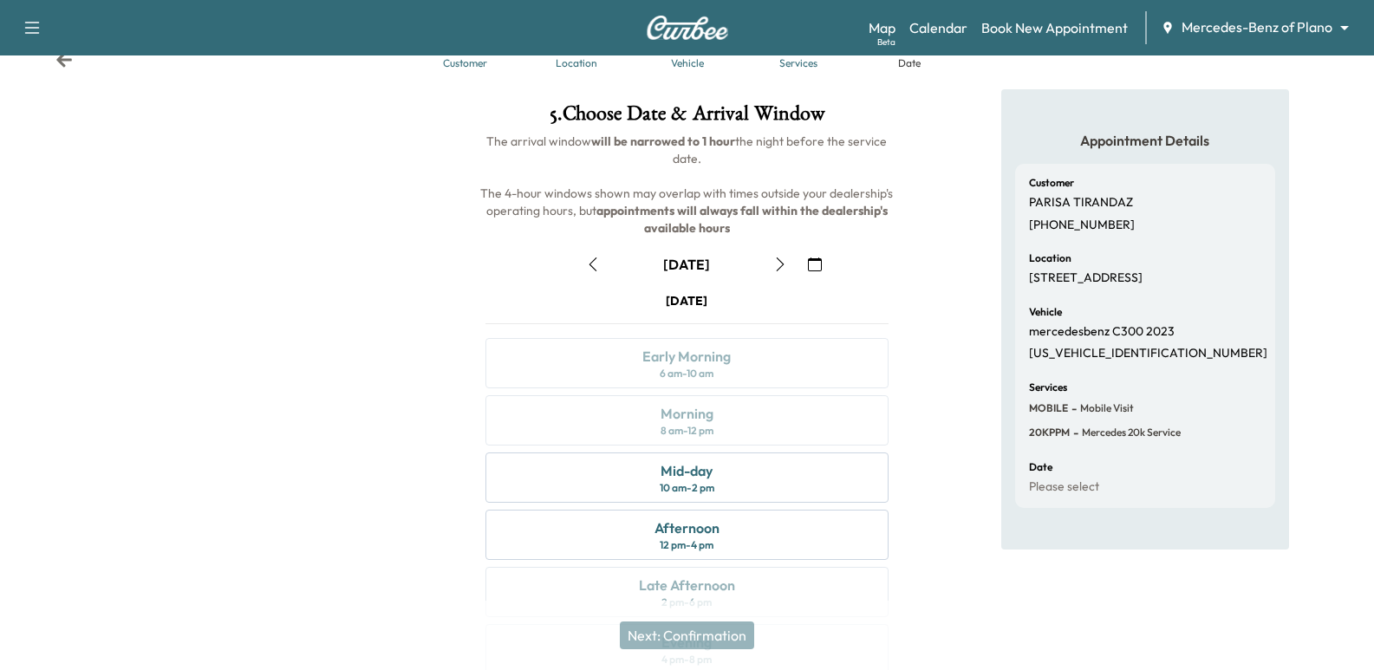
scroll to position [173, 0]
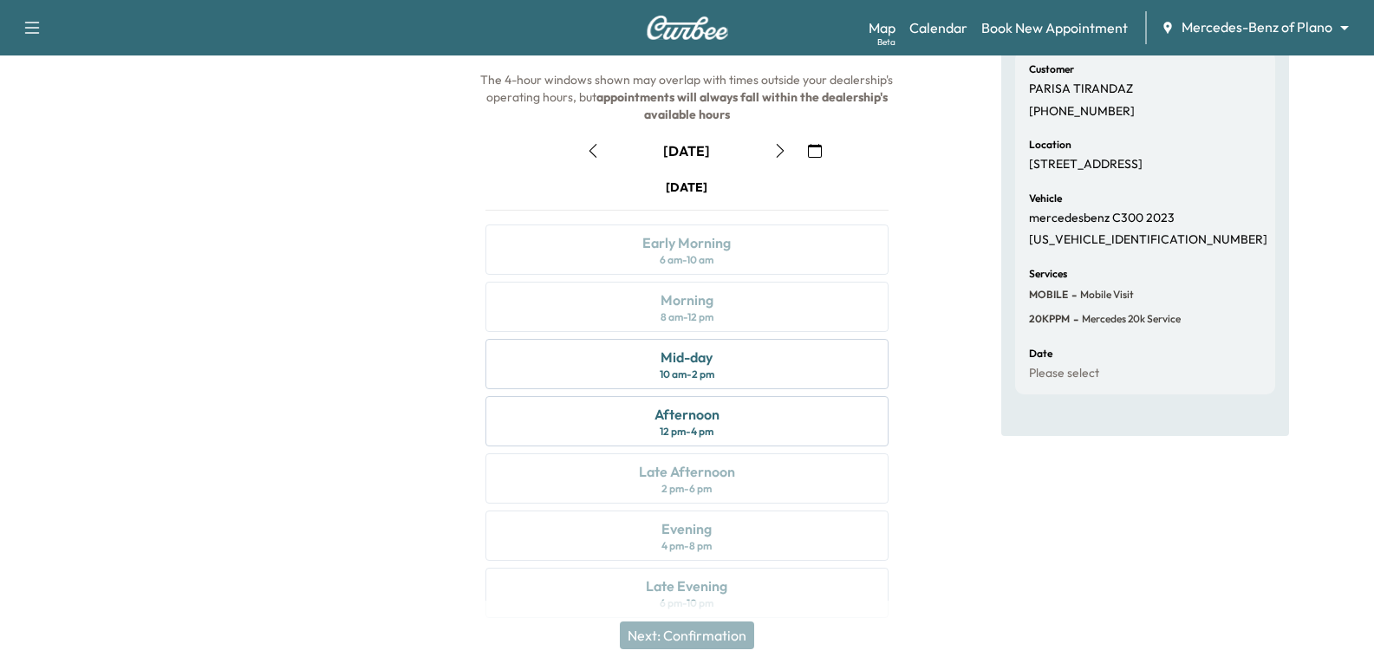
click at [598, 159] on button "button" at bounding box center [592, 151] width 29 height 28
click at [598, 149] on icon "button" at bounding box center [593, 151] width 14 height 14
click at [595, 145] on icon "button" at bounding box center [593, 151] width 8 height 14
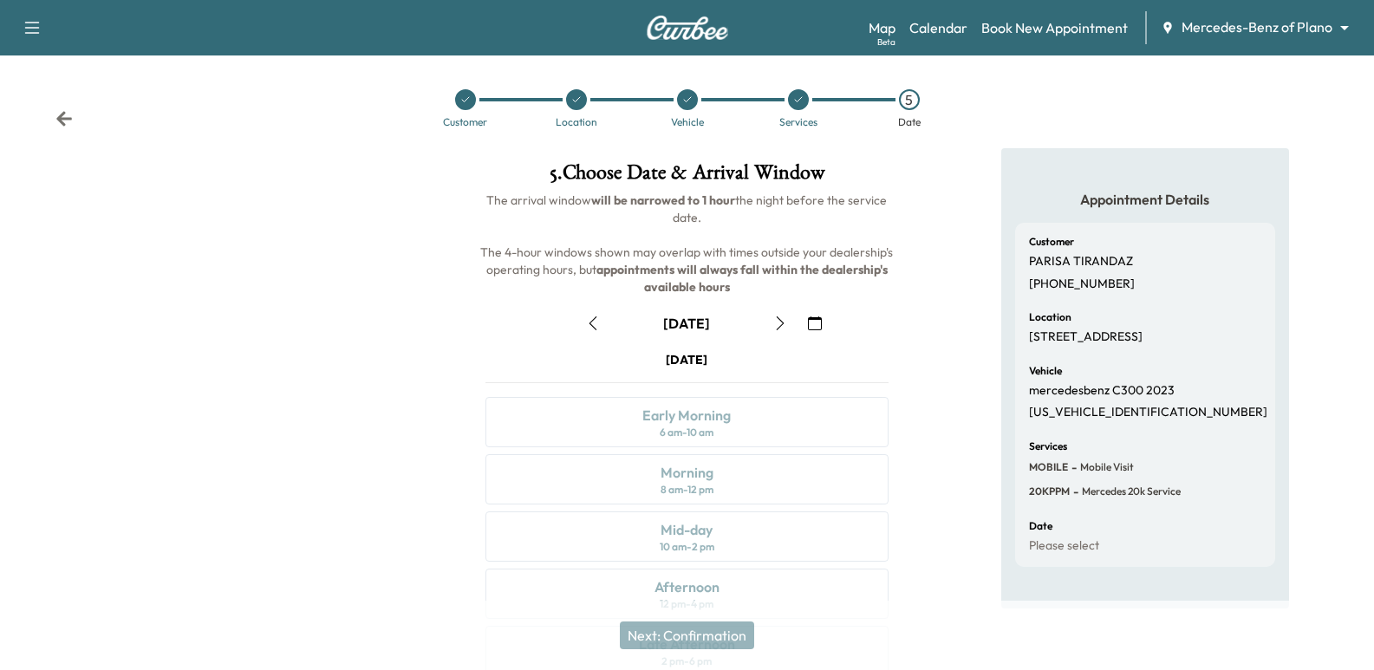
scroll to position [0, 0]
click at [598, 329] on icon "button" at bounding box center [593, 324] width 14 height 14
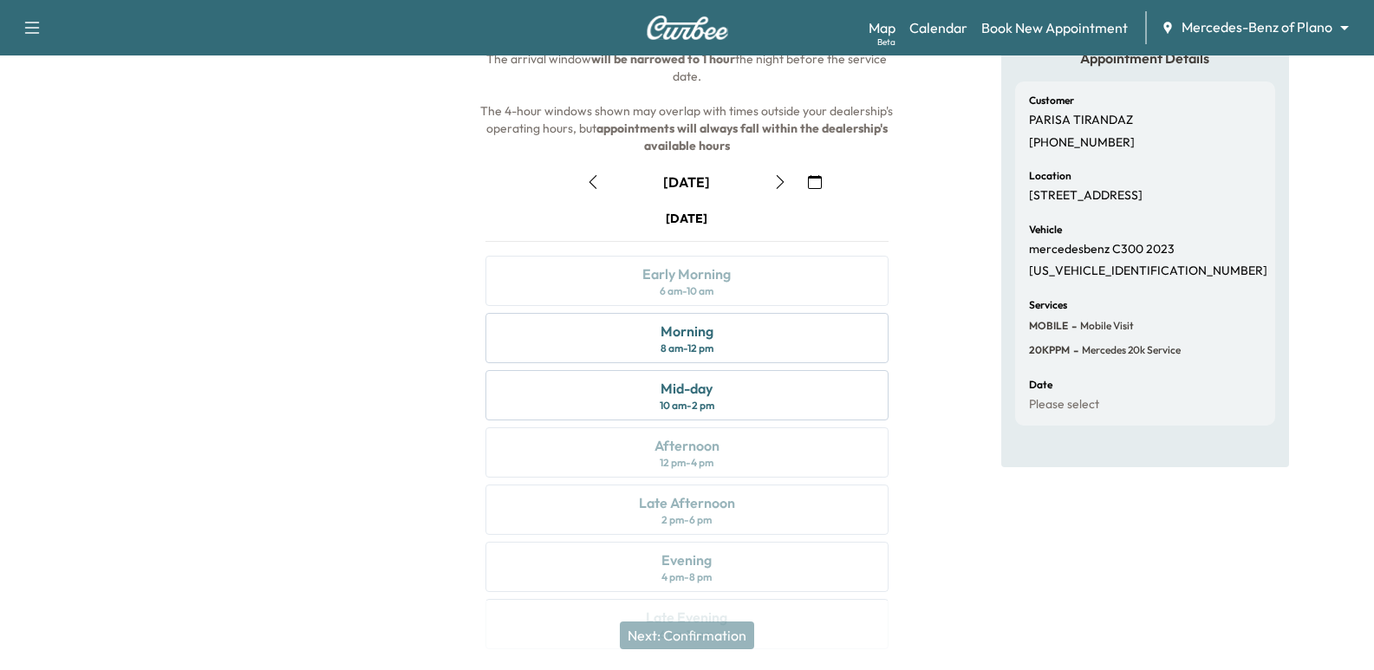
scroll to position [173, 0]
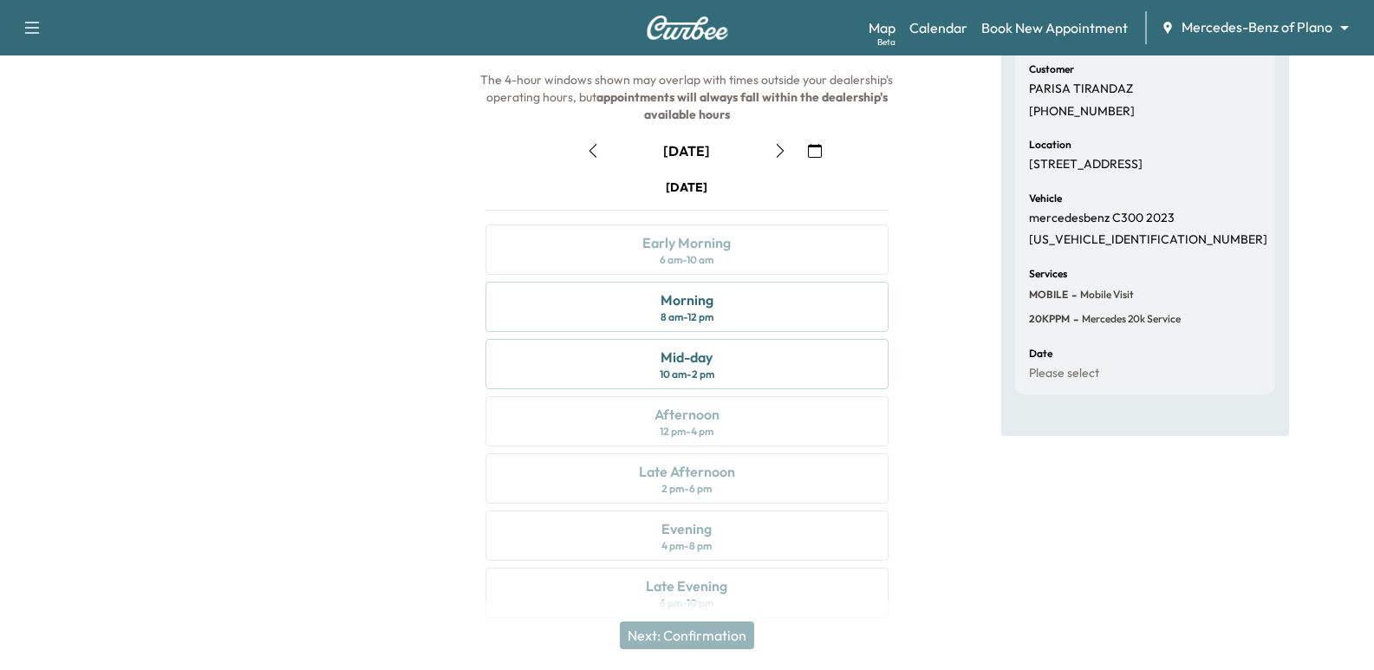
click at [784, 139] on button "button" at bounding box center [779, 151] width 29 height 28
click at [777, 142] on button "button" at bounding box center [779, 151] width 29 height 28
click at [783, 142] on button "button" at bounding box center [779, 151] width 29 height 28
click at [777, 155] on icon "button" at bounding box center [780, 151] width 14 height 14
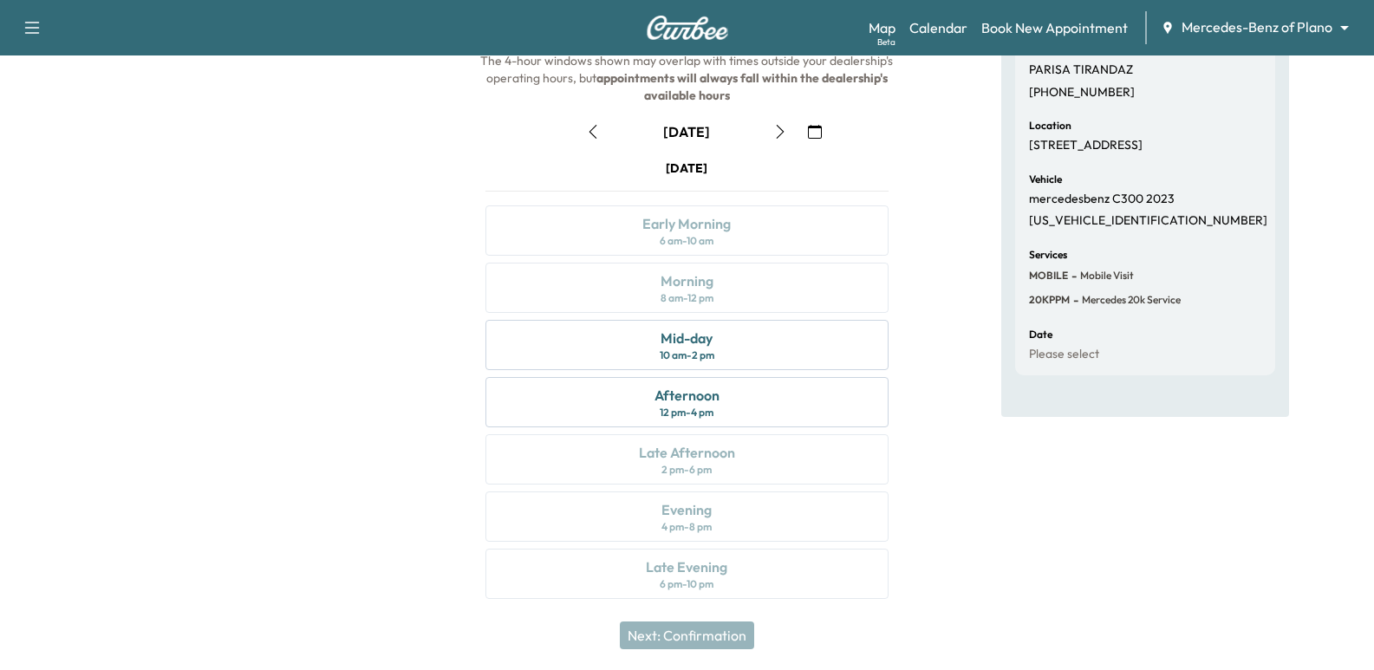
scroll to position [198, 0]
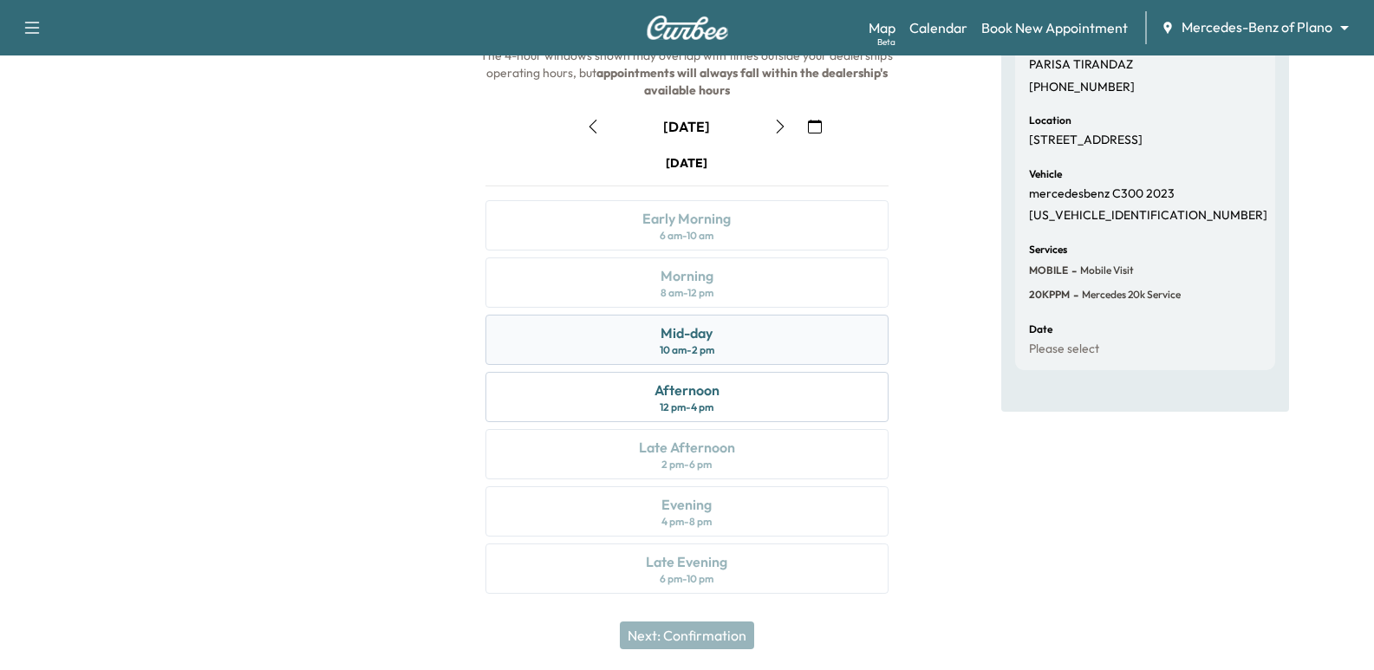
click at [732, 360] on div "Mid-day 10 am - 2 pm" at bounding box center [686, 340] width 402 height 50
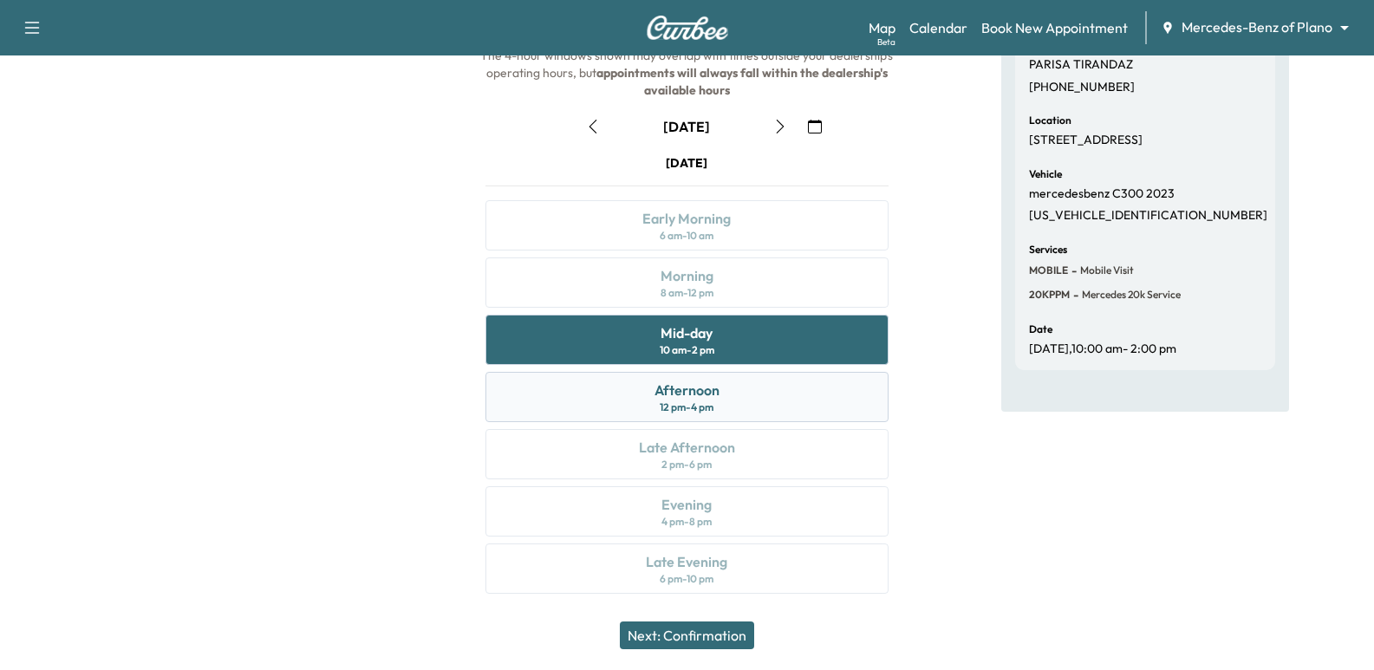
click at [725, 392] on div "Afternoon 12 pm - 4 pm" at bounding box center [686, 397] width 402 height 50
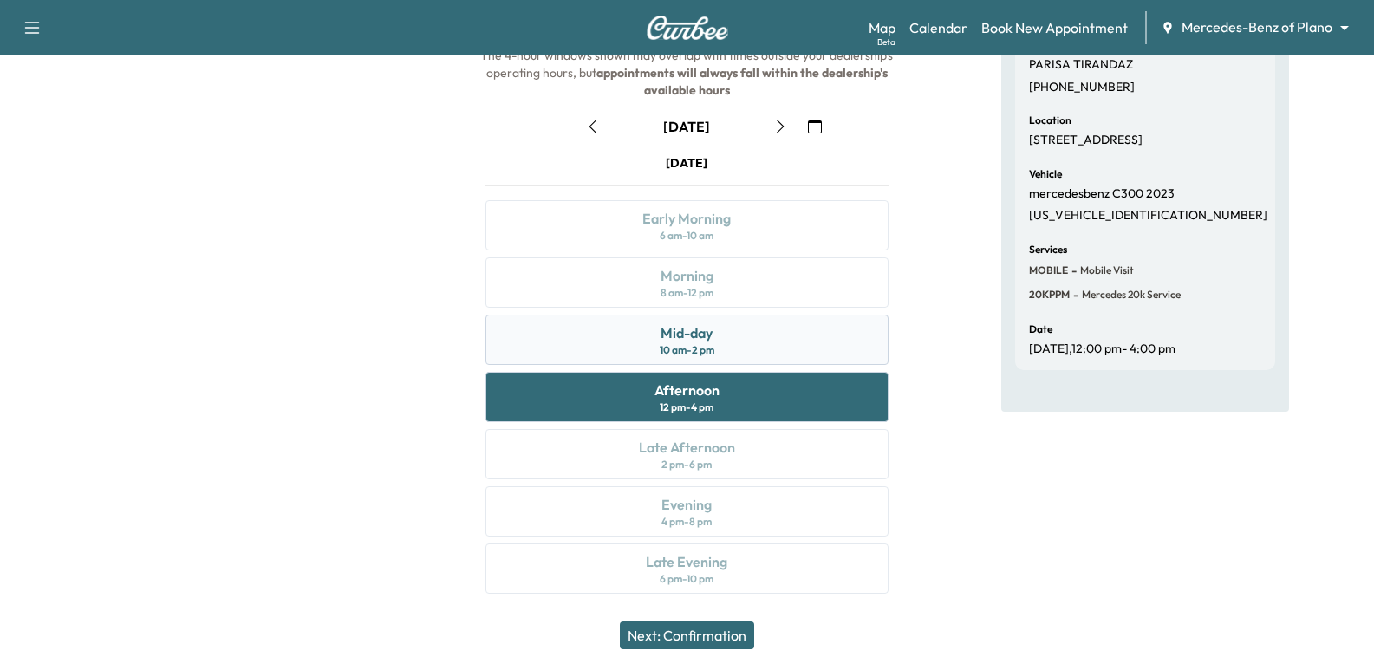
click at [709, 361] on div "Mid-day 10 am - 2 pm" at bounding box center [686, 340] width 402 height 50
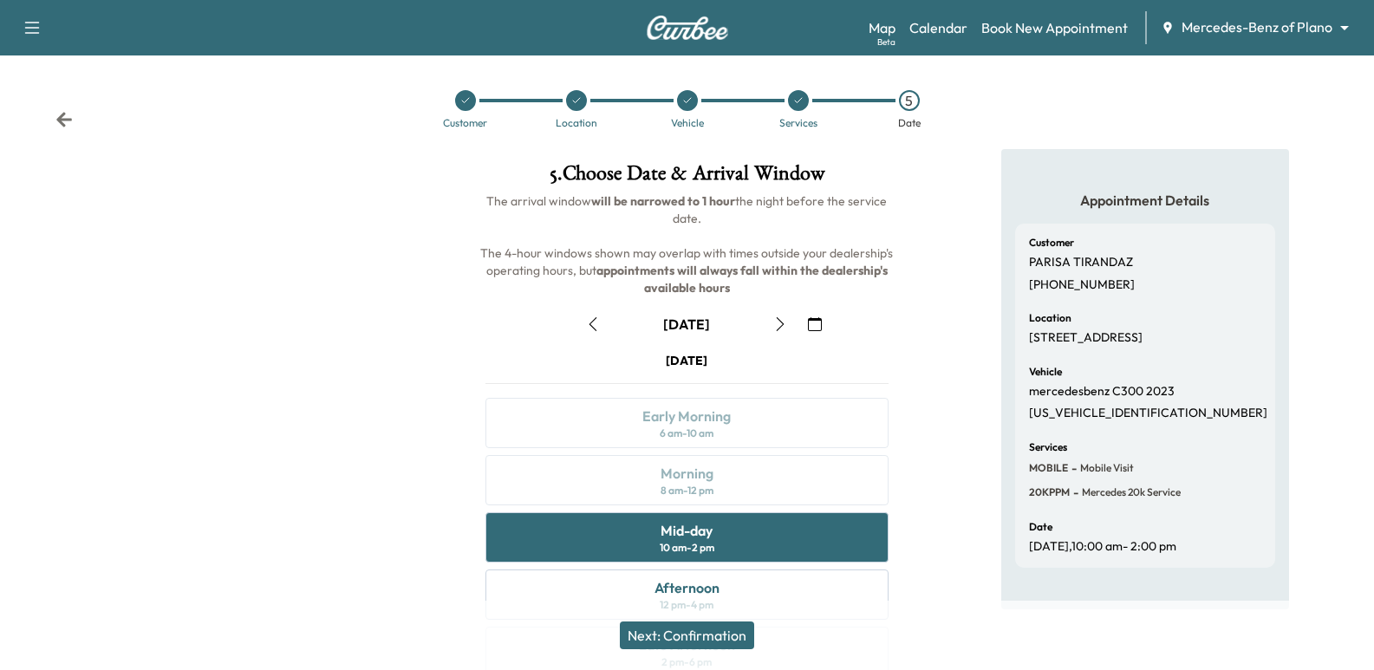
scroll to position [87, 0]
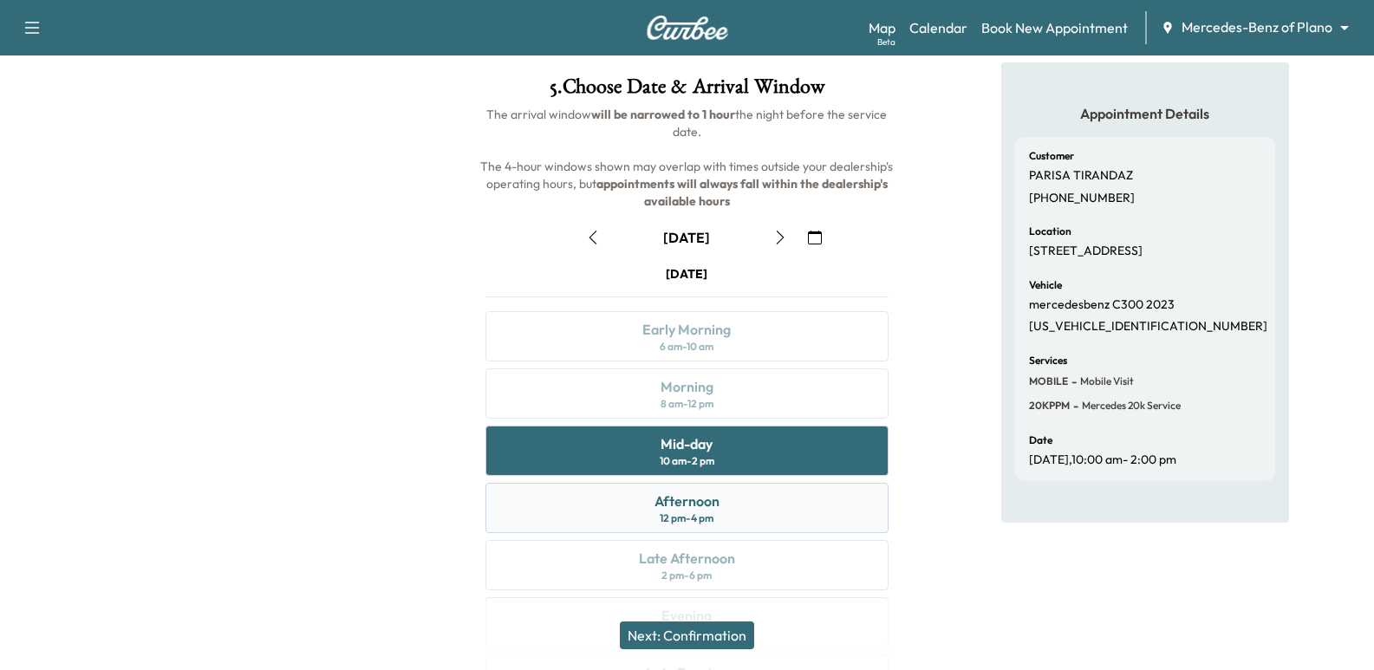
click at [750, 510] on div "Afternoon 12 pm - 4 pm" at bounding box center [686, 508] width 402 height 50
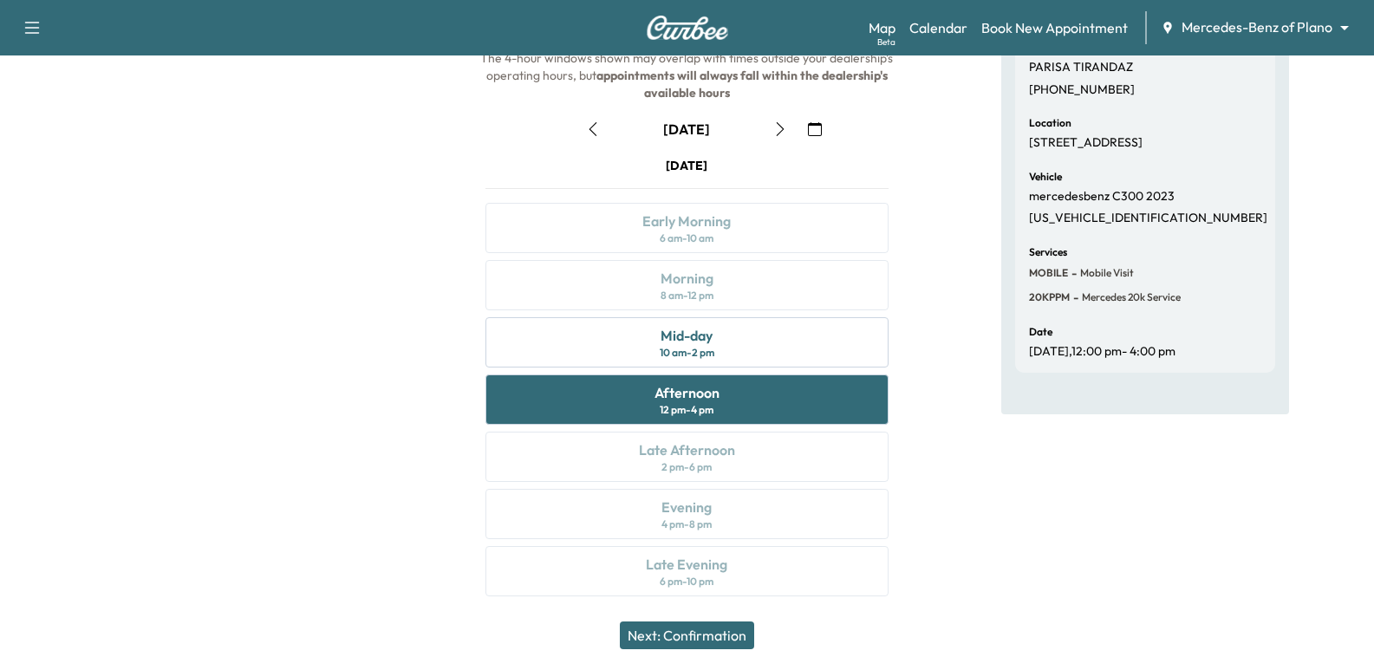
scroll to position [198, 0]
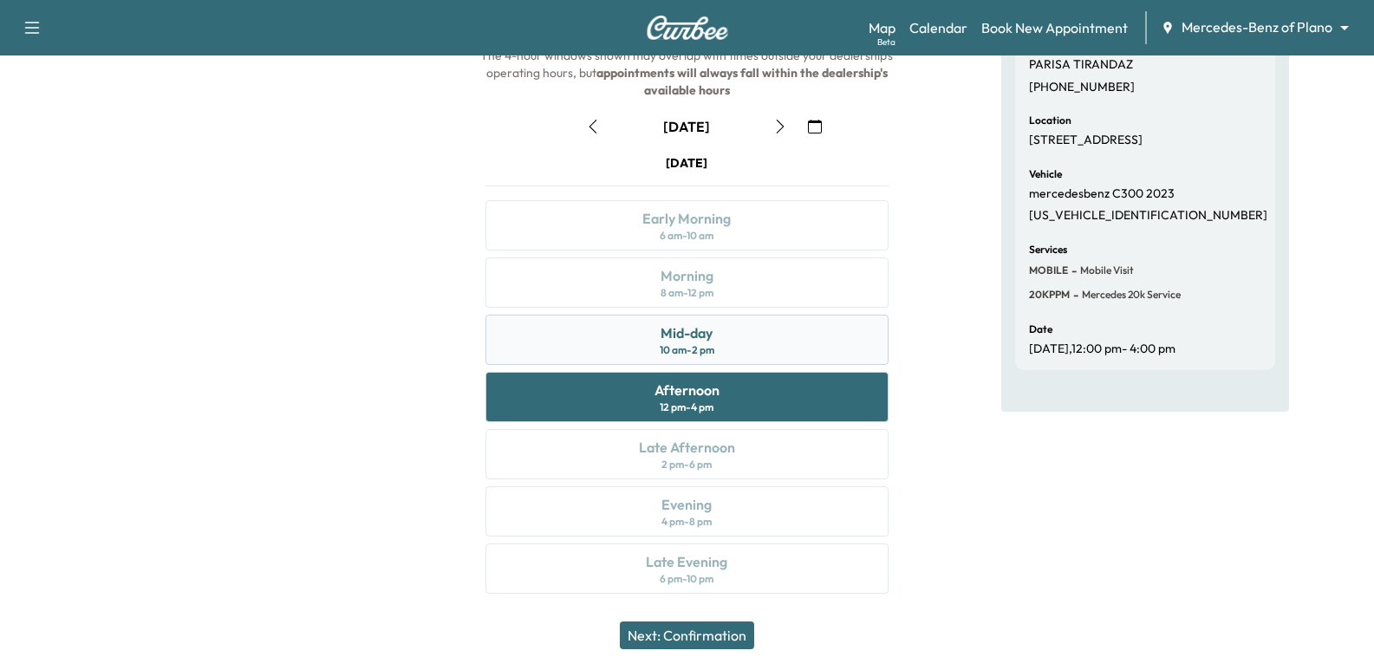
click at [794, 330] on div "Mid-day 10 am - 2 pm" at bounding box center [686, 340] width 402 height 50
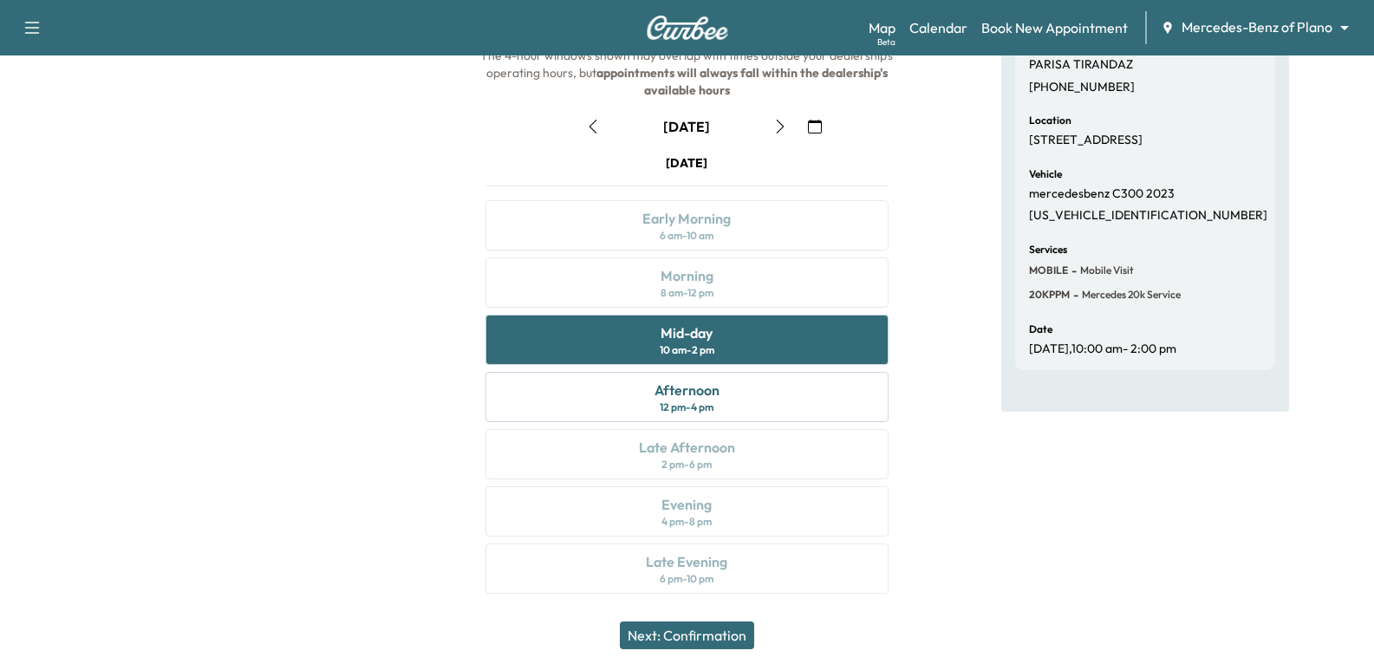
click at [643, 648] on button "Next: Confirmation" at bounding box center [687, 635] width 134 height 28
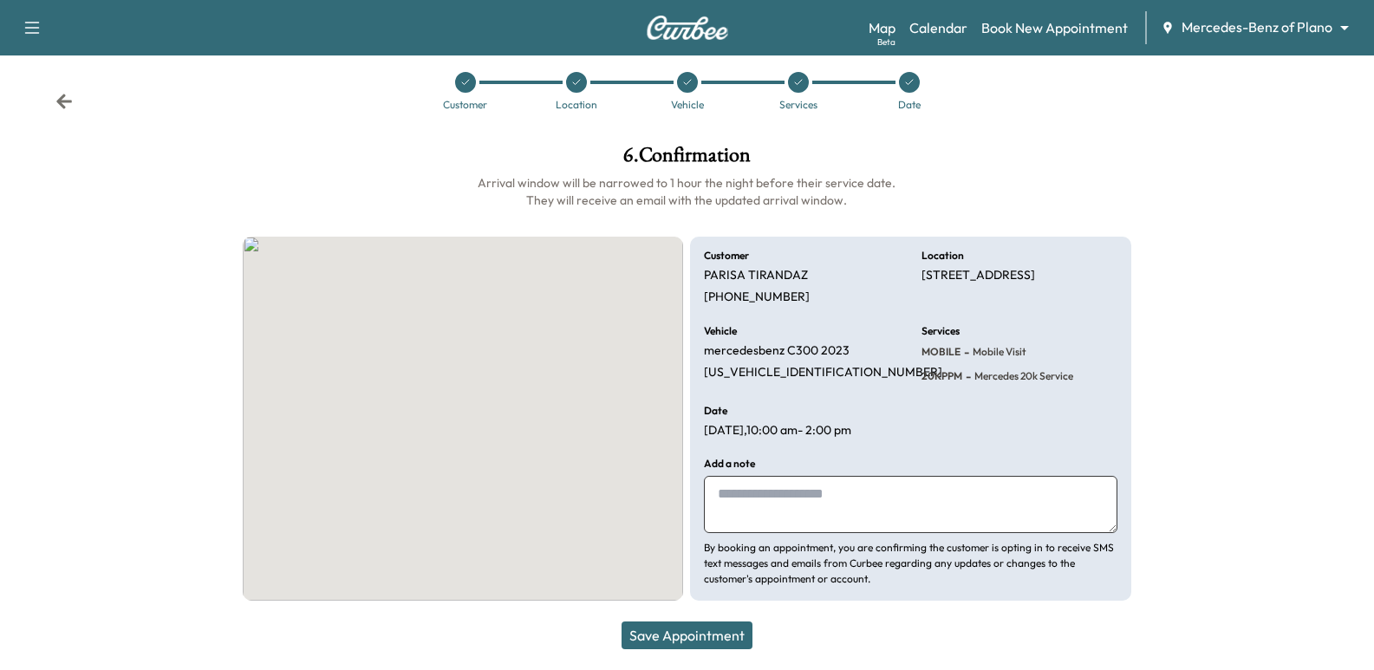
scroll to position [18, 0]
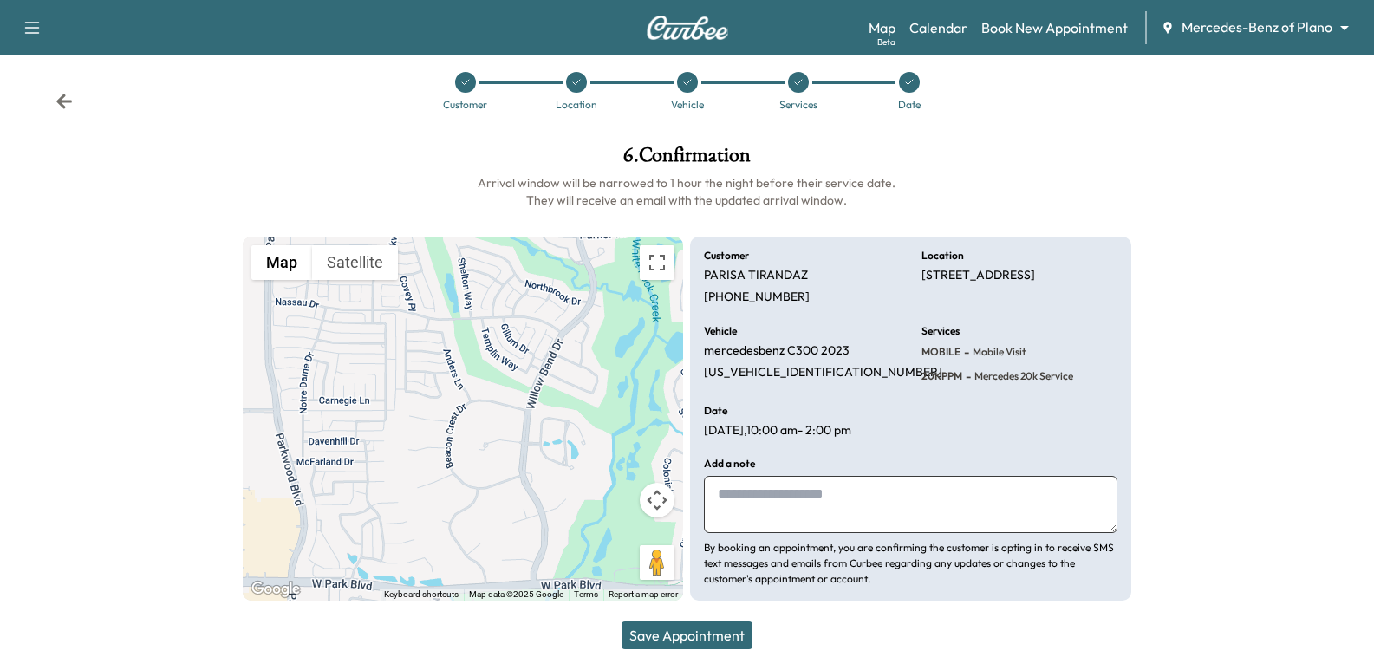
click at [947, 432] on div "Customer [GEOGRAPHIC_DATA][PERSON_NAME] [PHONE_NUMBER] Location [STREET_ADDRESS…" at bounding box center [910, 419] width 440 height 365
click at [878, 330] on div "Vehicle mercedesbenz C300 2023 [US_VEHICLE_IDENTIFICATION_NUMBER]" at bounding box center [802, 355] width 196 height 59
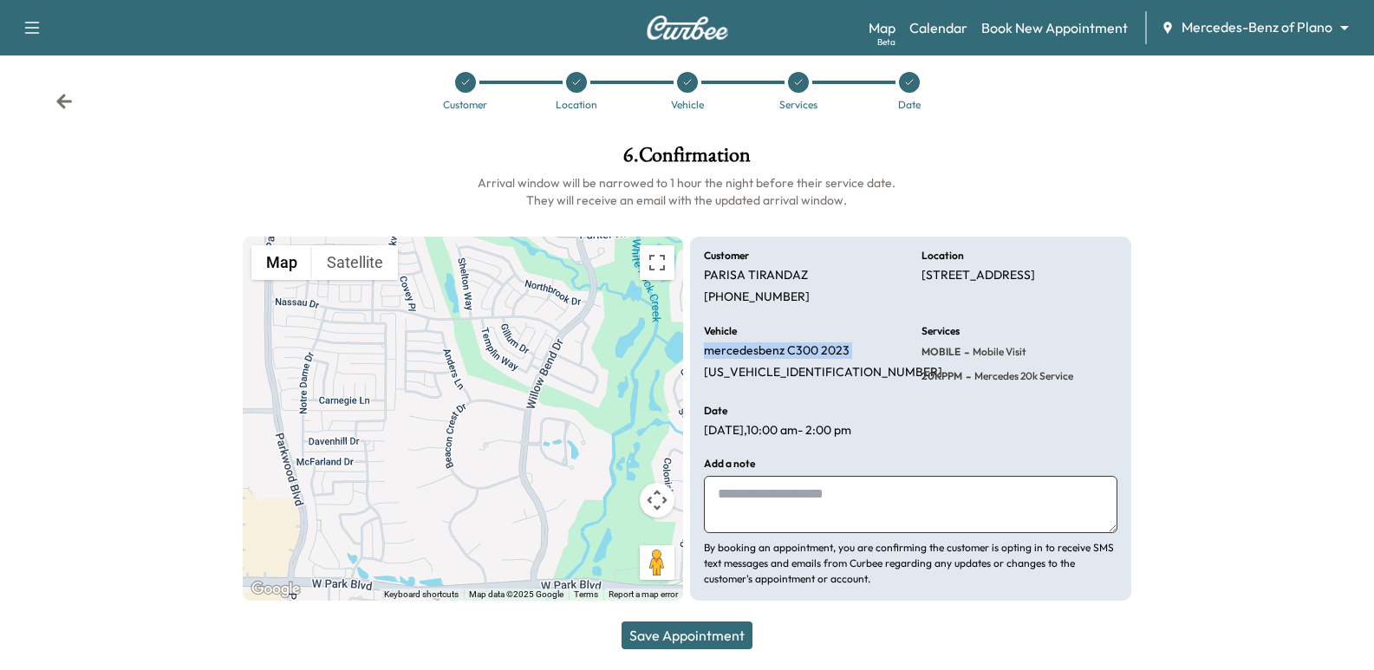
click at [878, 330] on div "Vehicle mercedesbenz C300 2023 [US_VEHICLE_IDENTIFICATION_NUMBER]" at bounding box center [802, 355] width 196 height 59
click at [850, 277] on div "Customer [PERSON_NAME] [PHONE_NUMBER]" at bounding box center [802, 277] width 196 height 55
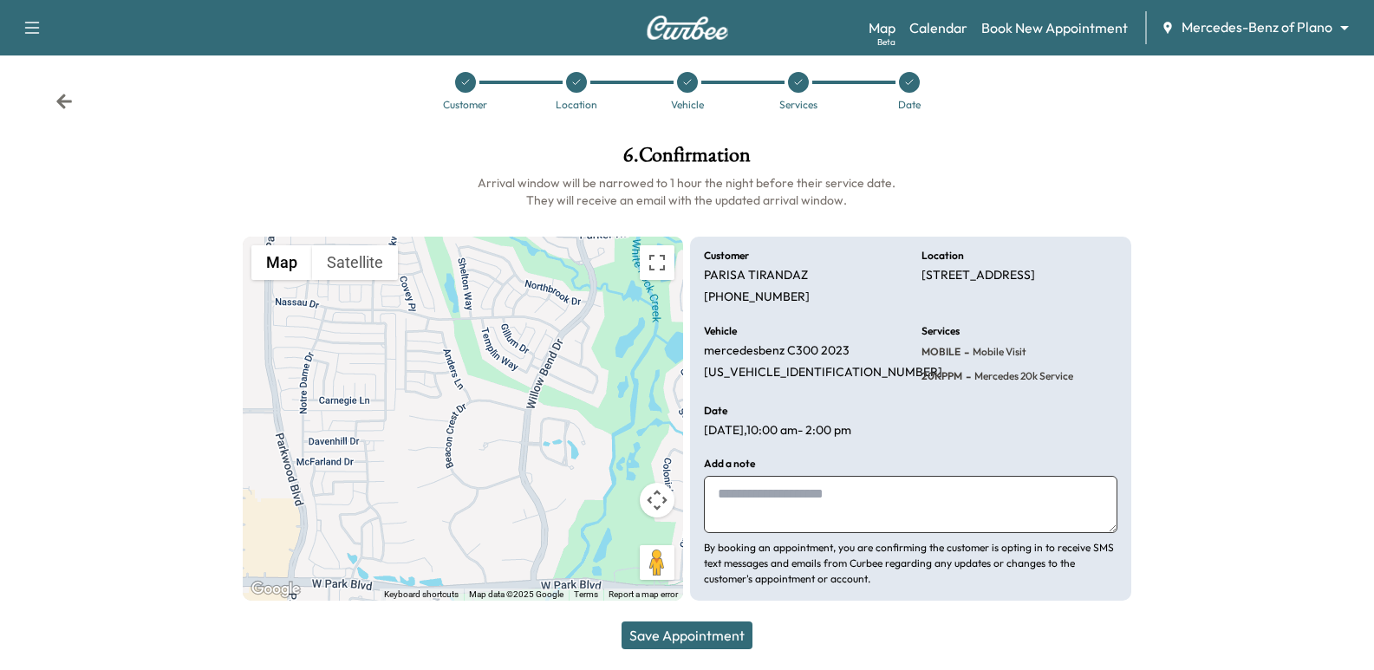
click at [888, 366] on div "Vehicle mercedesbenz C300 2023 [US_VEHICLE_IDENTIFICATION_NUMBER]" at bounding box center [802, 355] width 196 height 59
click at [891, 451] on div "Customer [GEOGRAPHIC_DATA][PERSON_NAME] [PHONE_NUMBER] Location [STREET_ADDRESS…" at bounding box center [910, 419] width 440 height 365
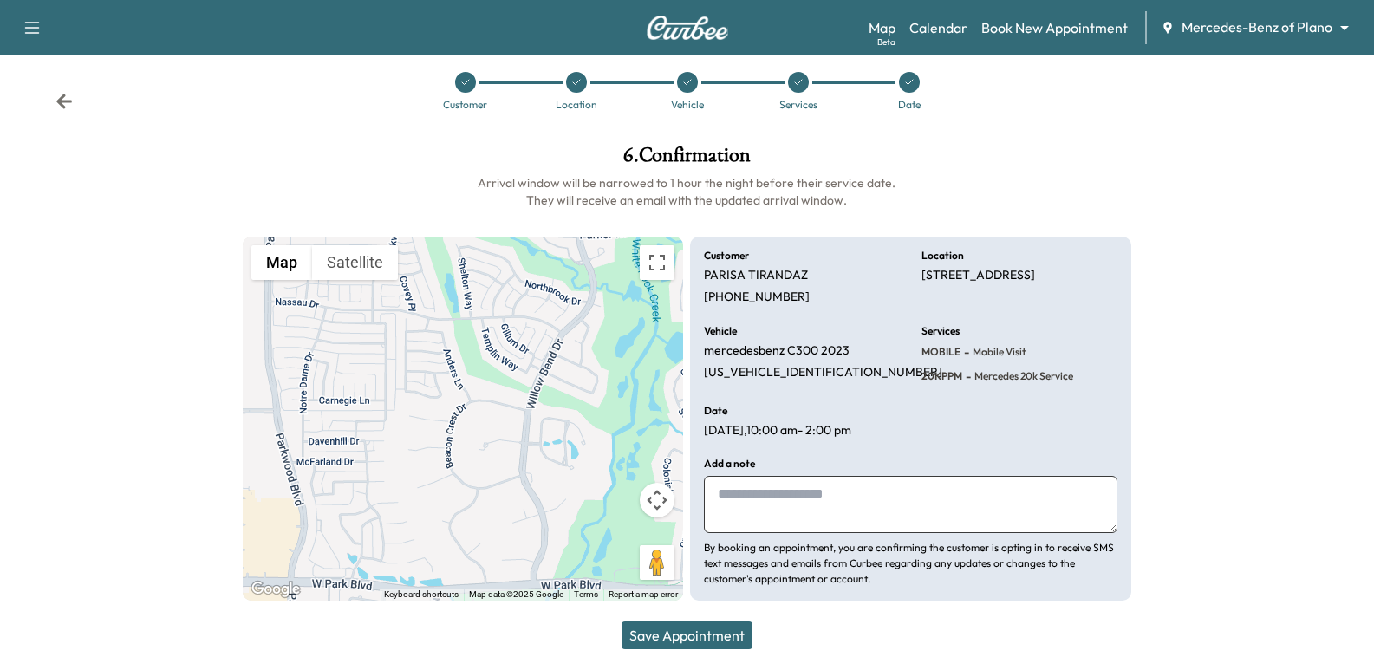
click at [891, 451] on div "Customer [GEOGRAPHIC_DATA][PERSON_NAME] [PHONE_NUMBER] Location [STREET_ADDRESS…" at bounding box center [910, 419] width 440 height 365
click at [895, 428] on div "Date [DATE] 10:00 am - 2:00 pm" at bounding box center [802, 422] width 196 height 33
click at [883, 379] on div "Vehicle mercedesbenz C300 2023 [US_VEHICLE_IDENTIFICATION_NUMBER]" at bounding box center [802, 355] width 196 height 59
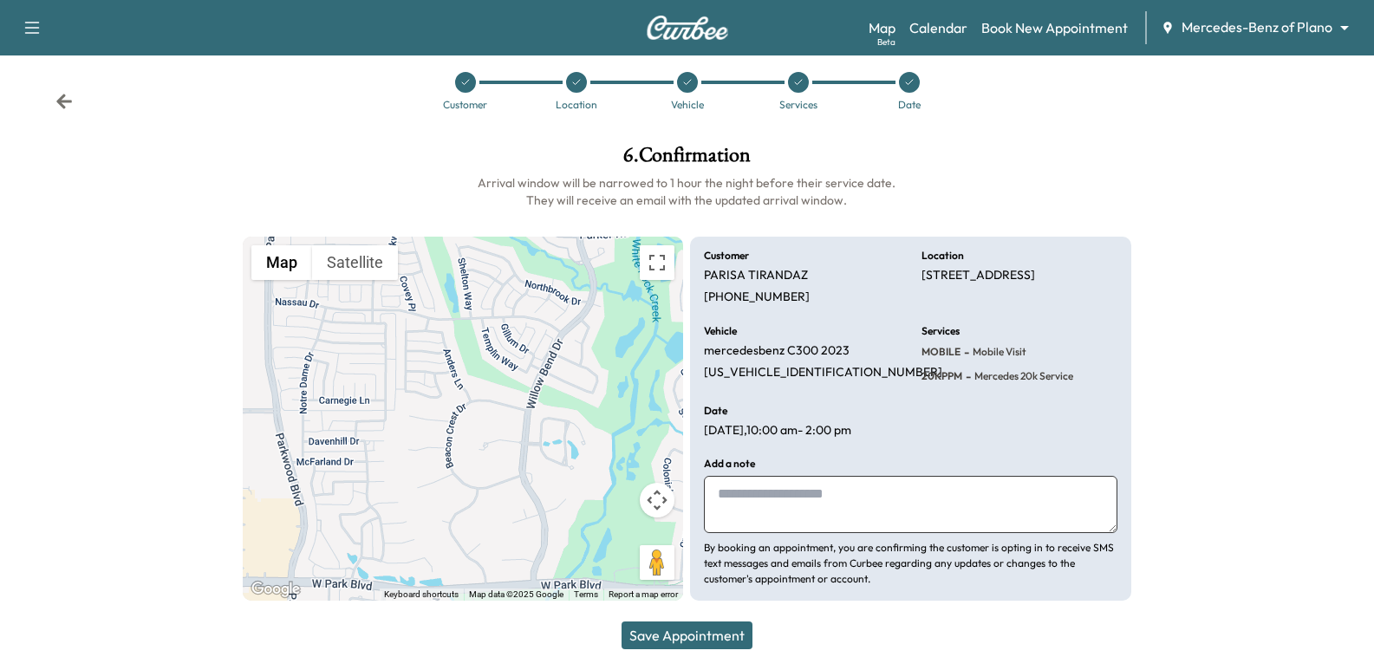
click at [883, 379] on div "Vehicle mercedesbenz C300 2023 [US_VEHICLE_IDENTIFICATION_NUMBER]" at bounding box center [802, 355] width 196 height 59
click at [911, 396] on div "Customer [GEOGRAPHIC_DATA][PERSON_NAME] [PHONE_NUMBER] Location [STREET_ADDRESS…" at bounding box center [910, 419] width 440 height 365
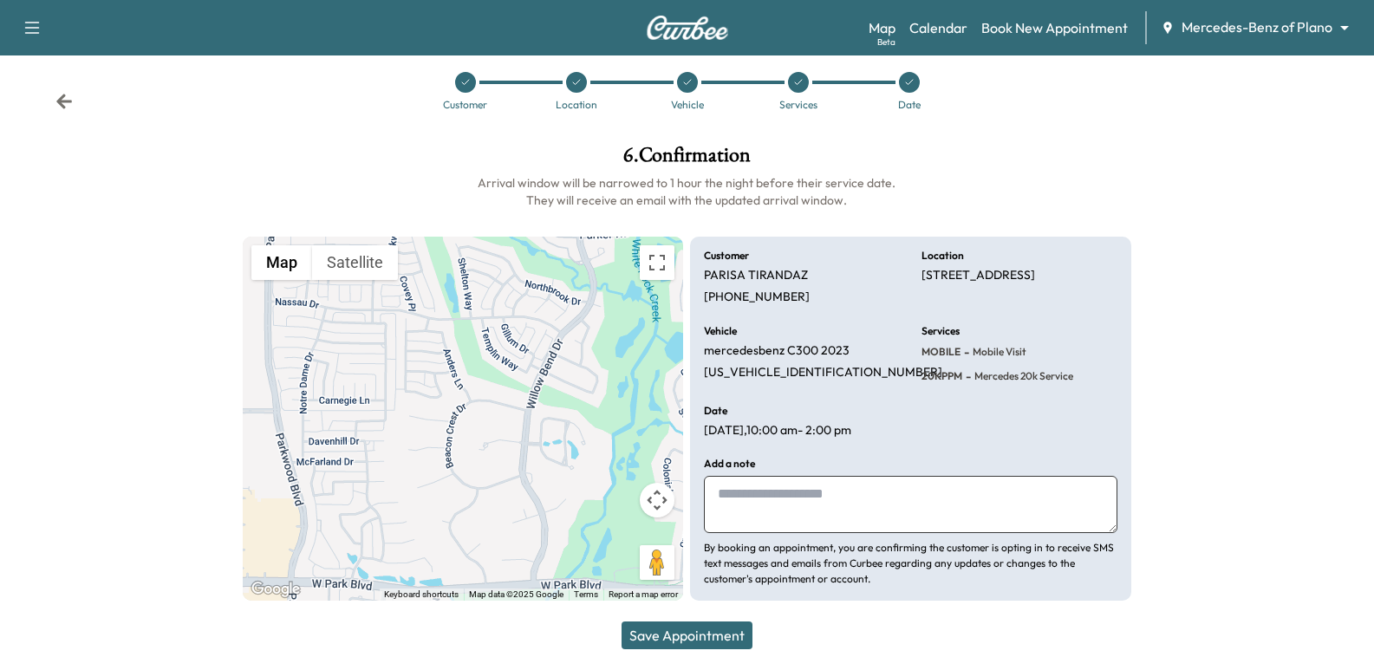
click at [922, 404] on div "Customer [GEOGRAPHIC_DATA][PERSON_NAME] [PHONE_NUMBER] Location [STREET_ADDRESS…" at bounding box center [910, 419] width 440 height 365
click at [944, 401] on div "Customer [GEOGRAPHIC_DATA][PERSON_NAME] [PHONE_NUMBER] Location [STREET_ADDRESS…" at bounding box center [910, 419] width 440 height 365
click at [899, 426] on div "Date [DATE] 10:00 am - 2:00 pm" at bounding box center [802, 422] width 196 height 33
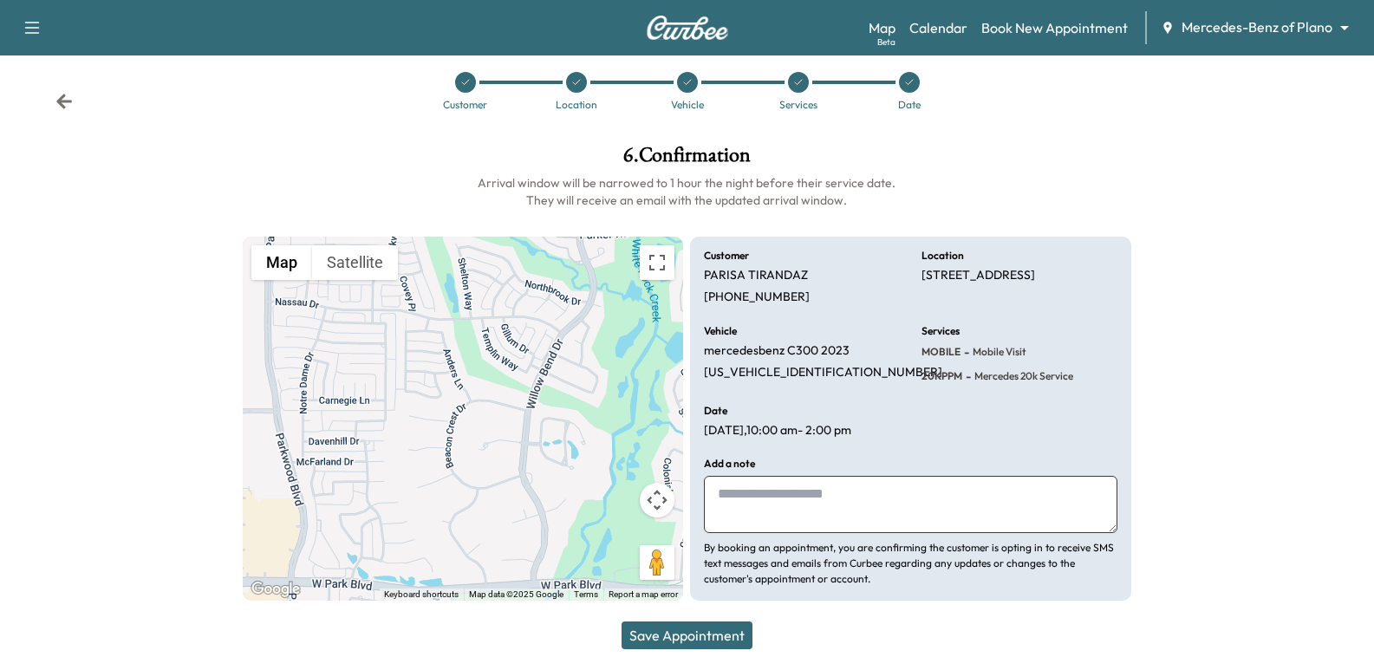
click at [873, 384] on div "Vehicle mercedesbenz C300 2023 [US_VEHICLE_IDENTIFICATION_NUMBER]" at bounding box center [802, 355] width 196 height 59
click at [52, 103] on div "Customer Location Vehicle Services Date" at bounding box center [687, 91] width 1374 height 80
click at [73, 106] on div "Customer Location Vehicle Services Date" at bounding box center [687, 91] width 1374 height 80
click at [65, 106] on icon at bounding box center [63, 101] width 17 height 17
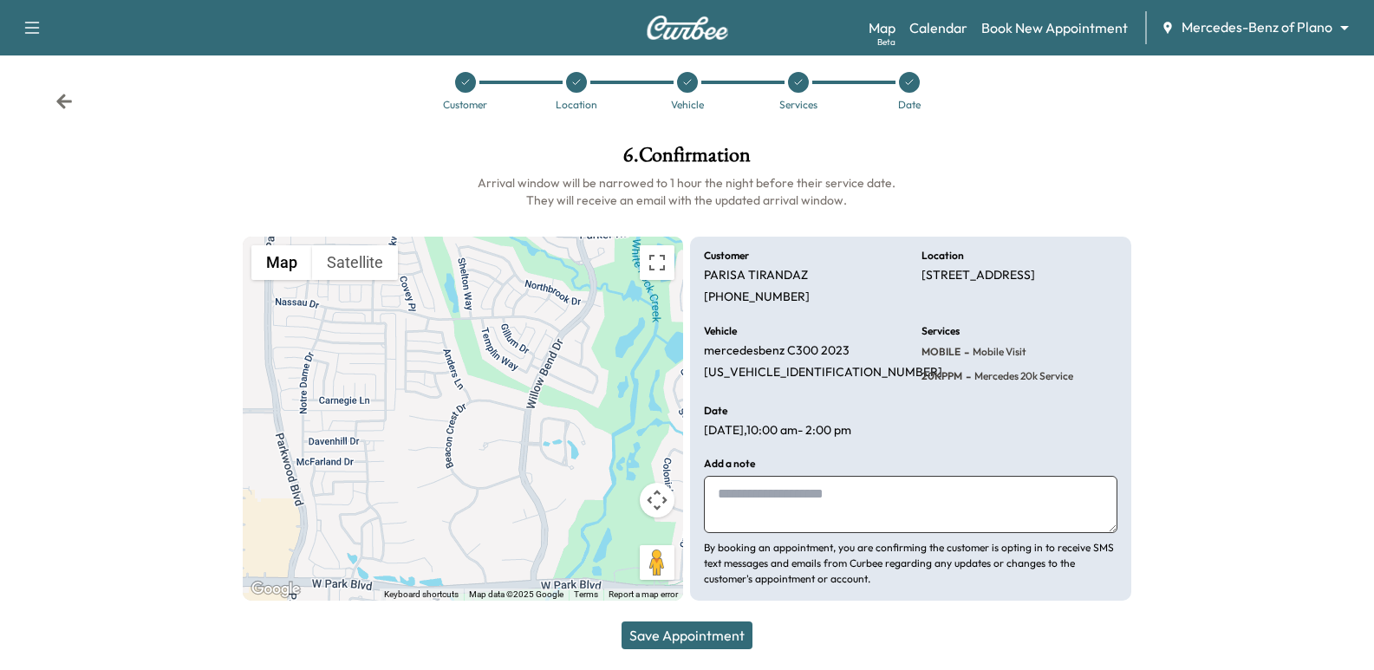
scroll to position [10, 0]
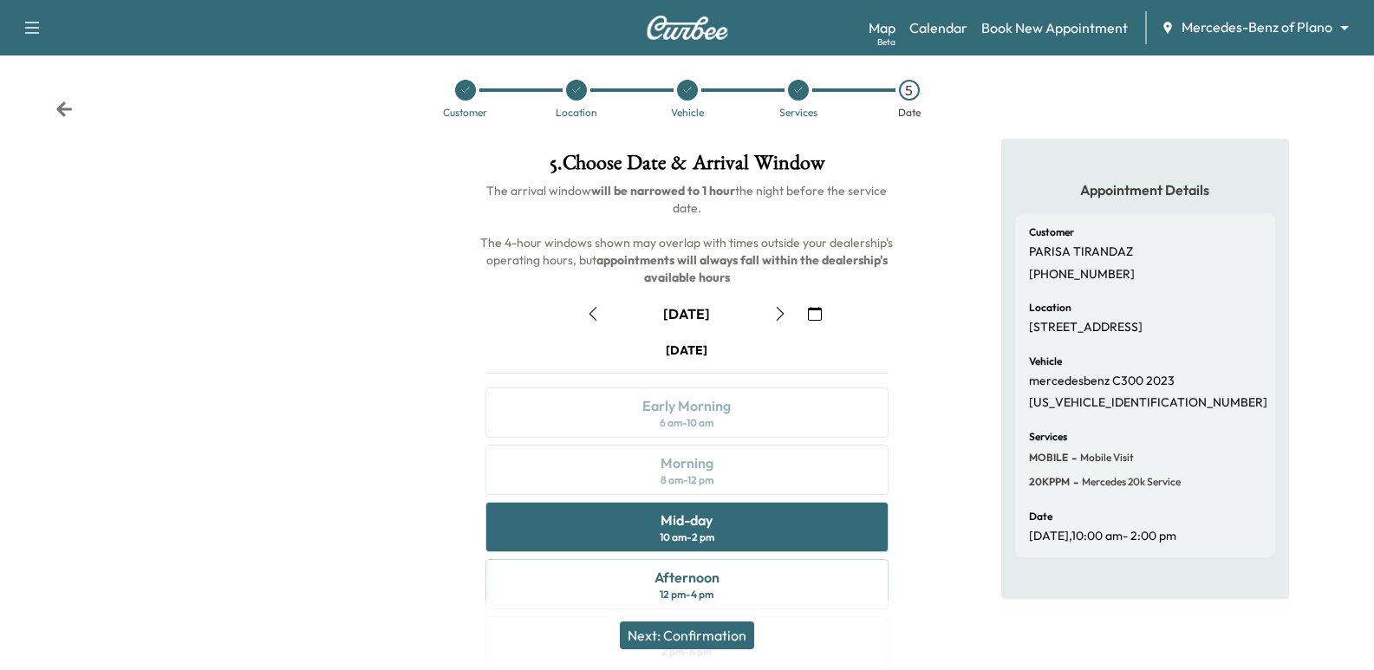
click at [65, 106] on icon at bounding box center [63, 109] width 17 height 17
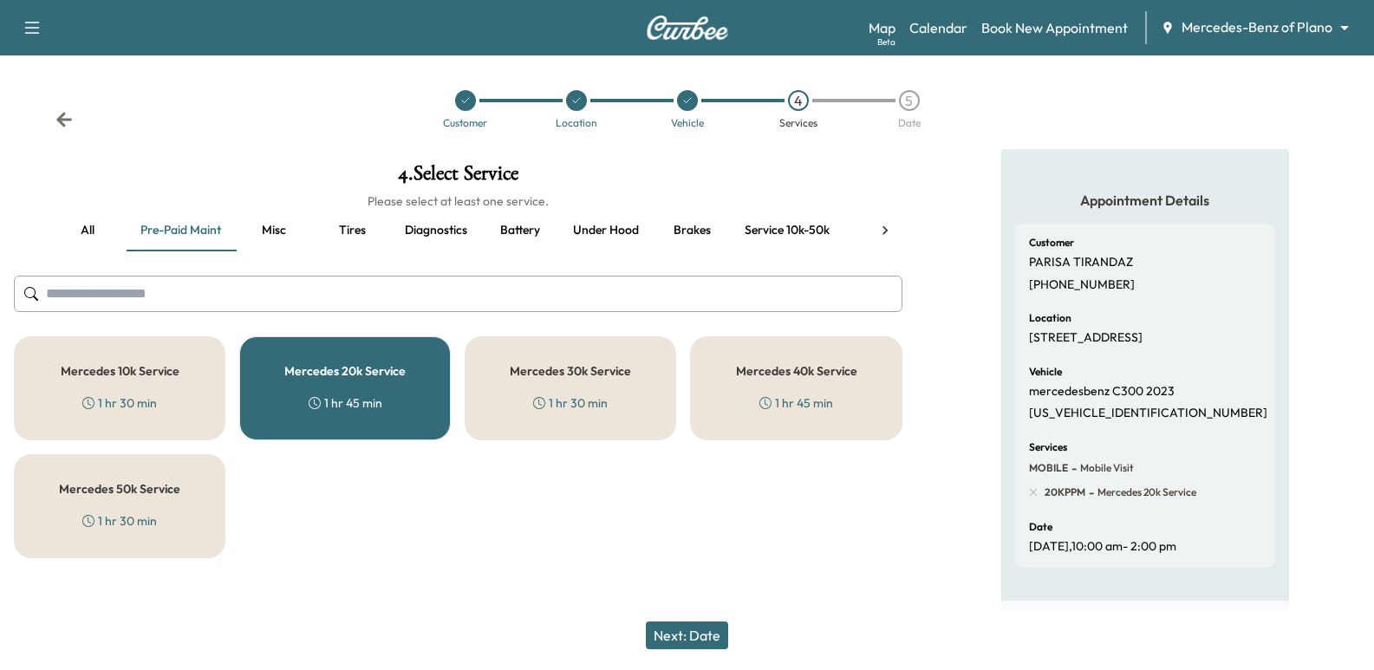
click at [65, 111] on icon at bounding box center [63, 119] width 17 height 17
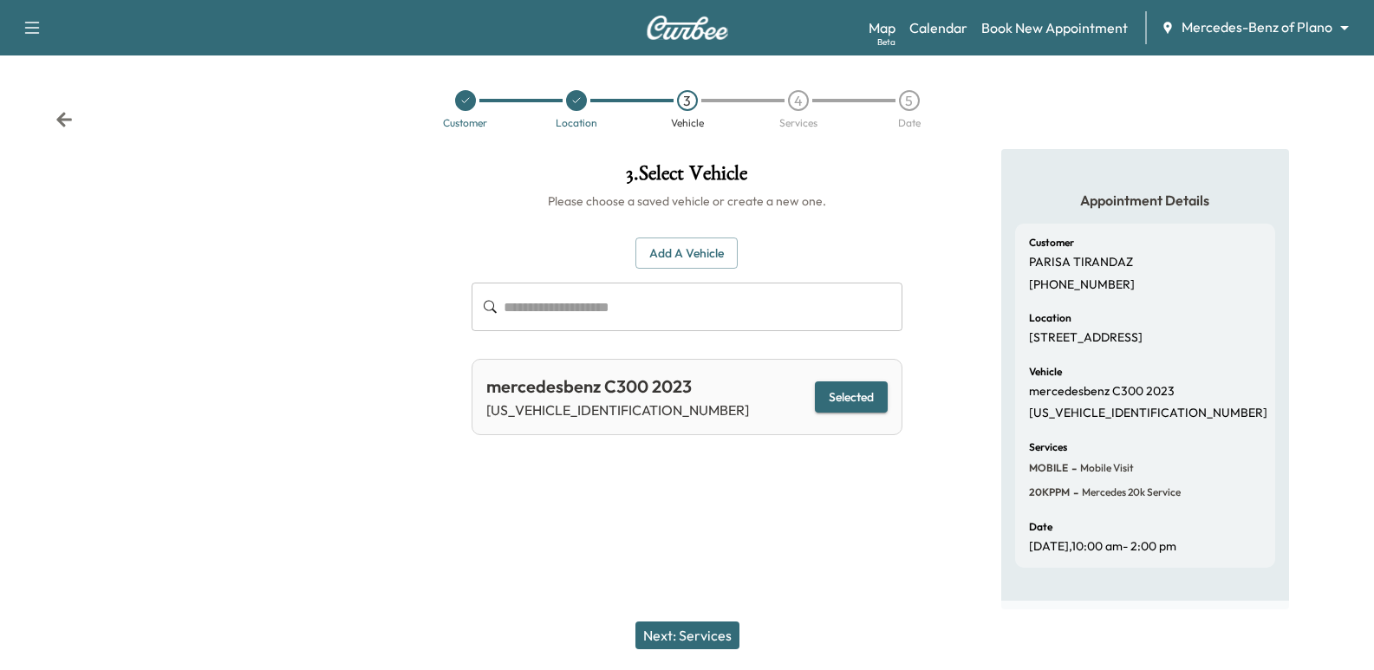
click at [733, 645] on button "Next: Services" at bounding box center [687, 635] width 104 height 28
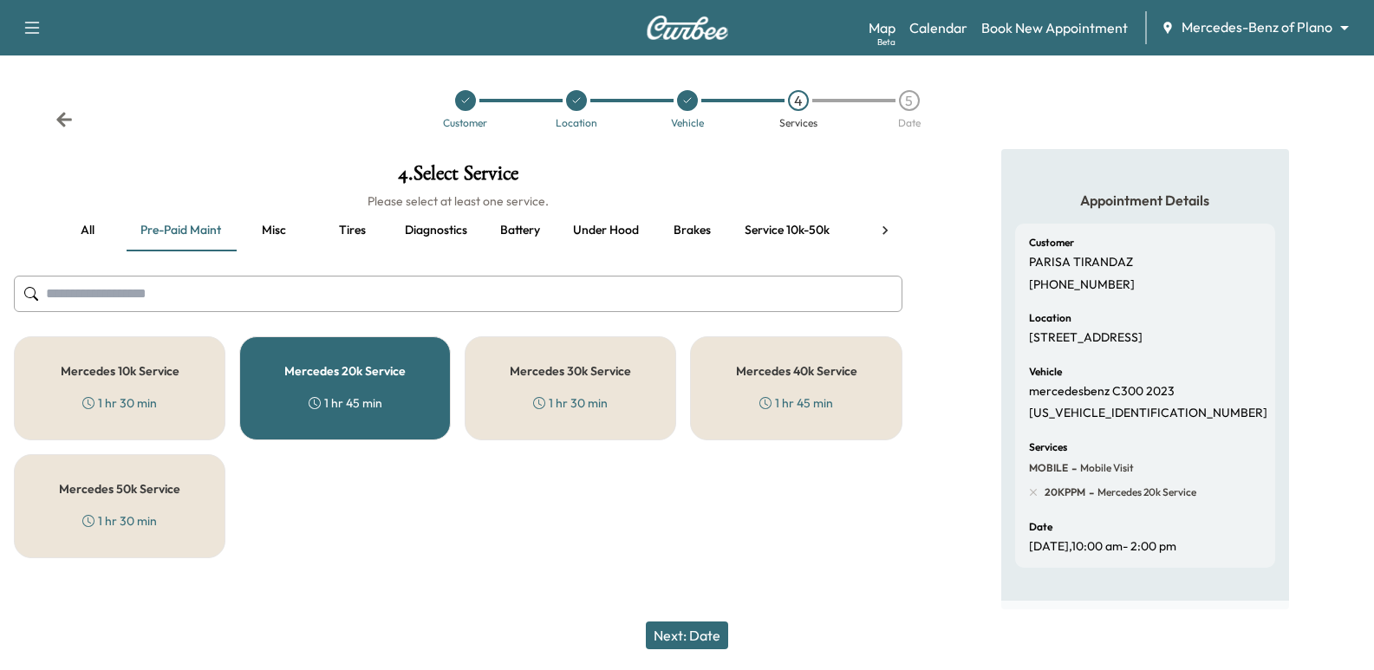
click at [693, 629] on button "Next: Date" at bounding box center [687, 635] width 82 height 28
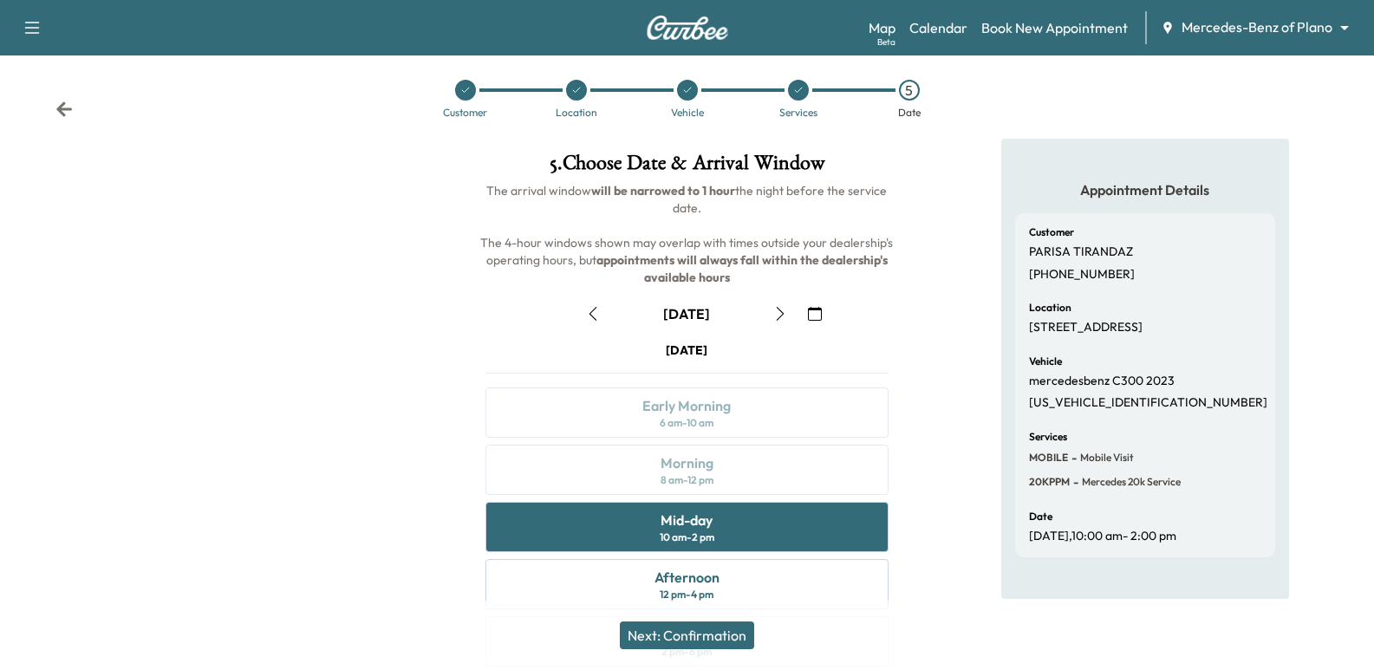
click at [702, 638] on button "Next: Confirmation" at bounding box center [687, 635] width 134 height 28
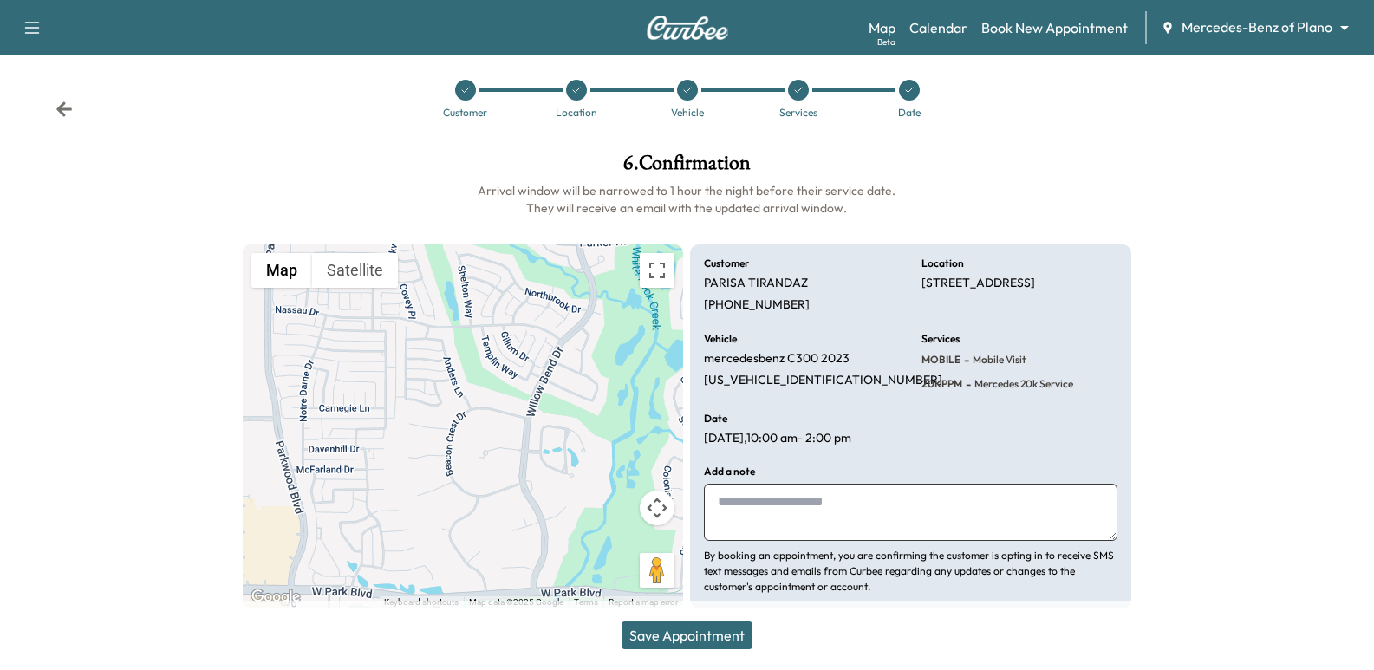
click at [757, 284] on p "[PERSON_NAME]" at bounding box center [756, 284] width 104 height 16
copy p "[PERSON_NAME]"
click at [705, 623] on button "Save Appointment" at bounding box center [686, 635] width 131 height 28
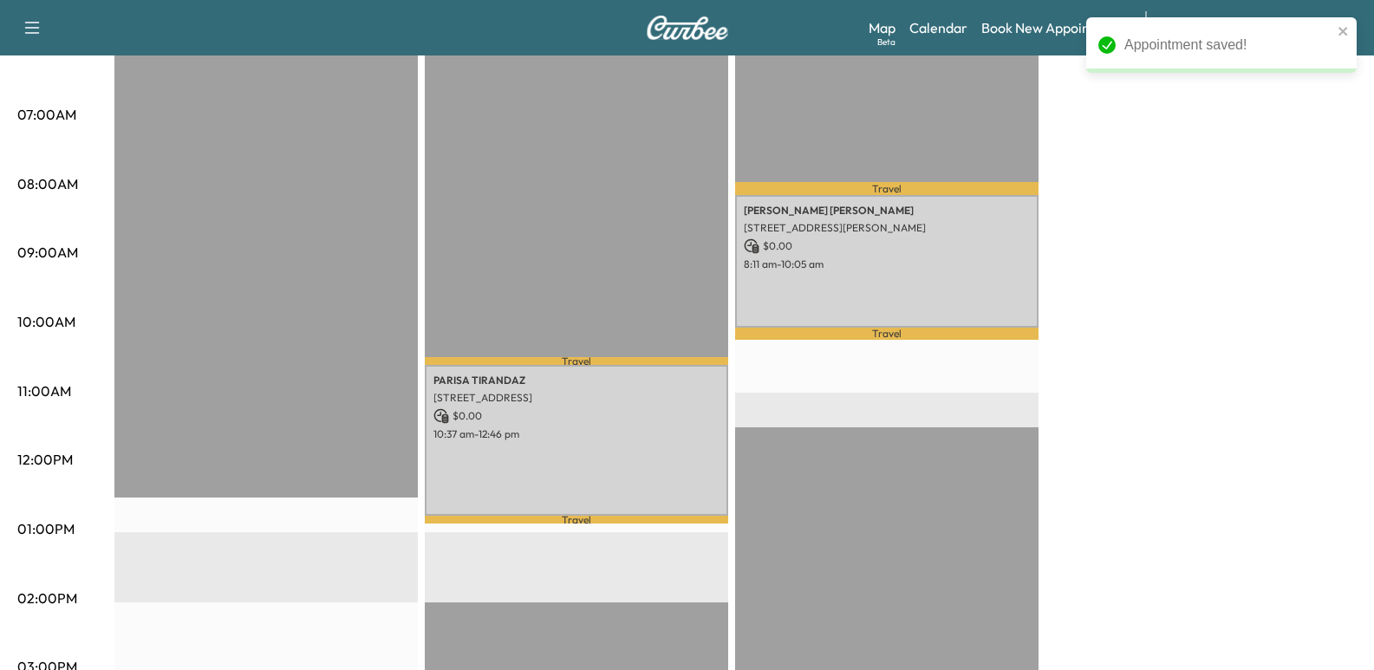
scroll to position [607, 0]
